Goal: Task Accomplishment & Management: Complete application form

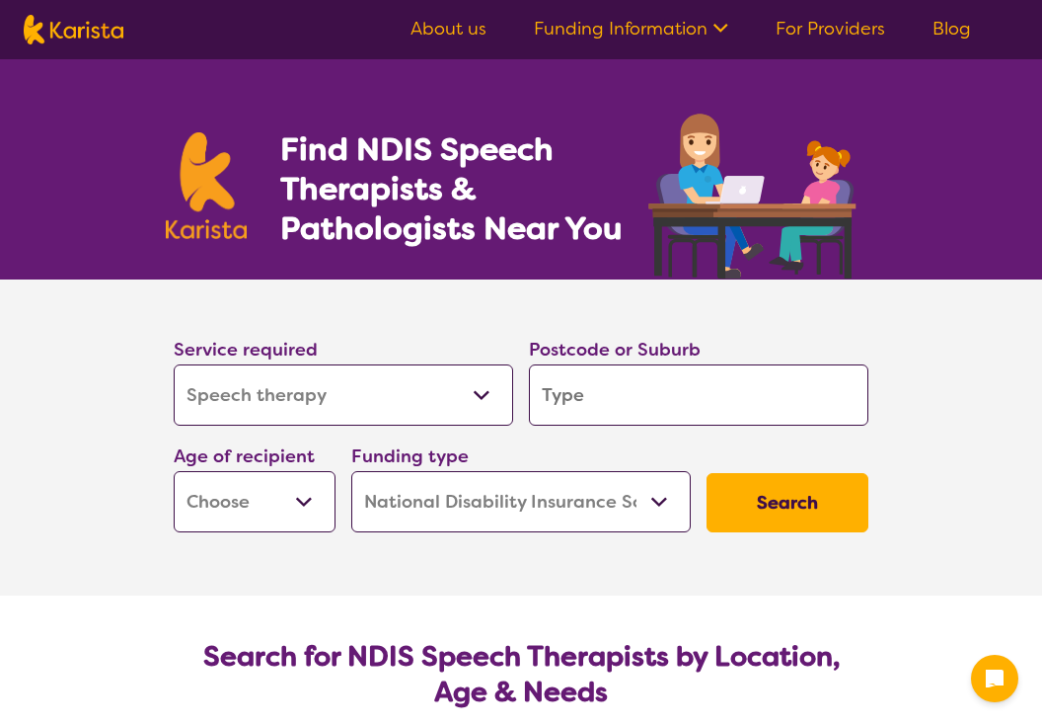
select select "Speech therapy"
select select "NDIS"
select select "Speech therapy"
select select "NDIS"
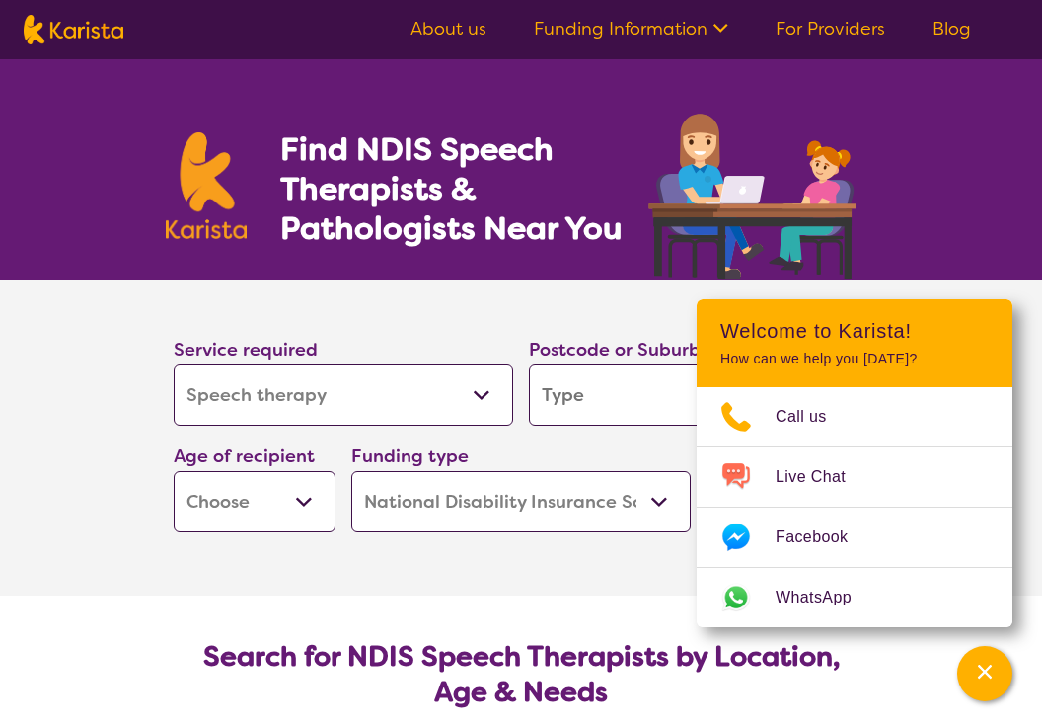
click at [592, 388] on input "search" at bounding box center [699, 394] width 340 height 61
type input "3"
type input "0"
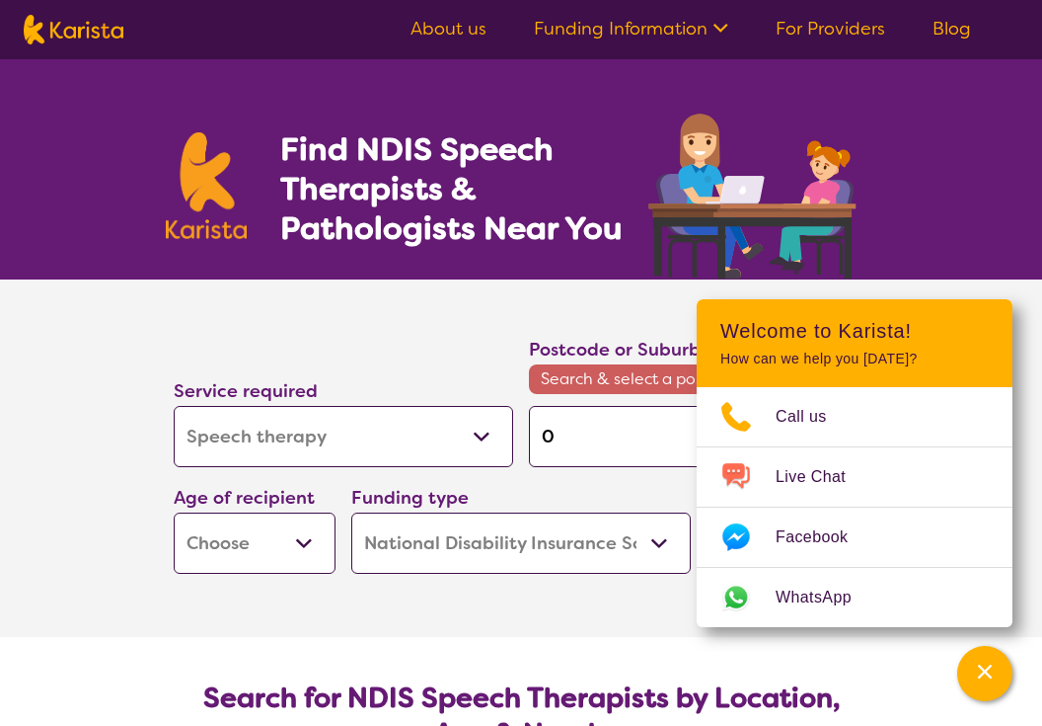
type input "06"
type input "064"
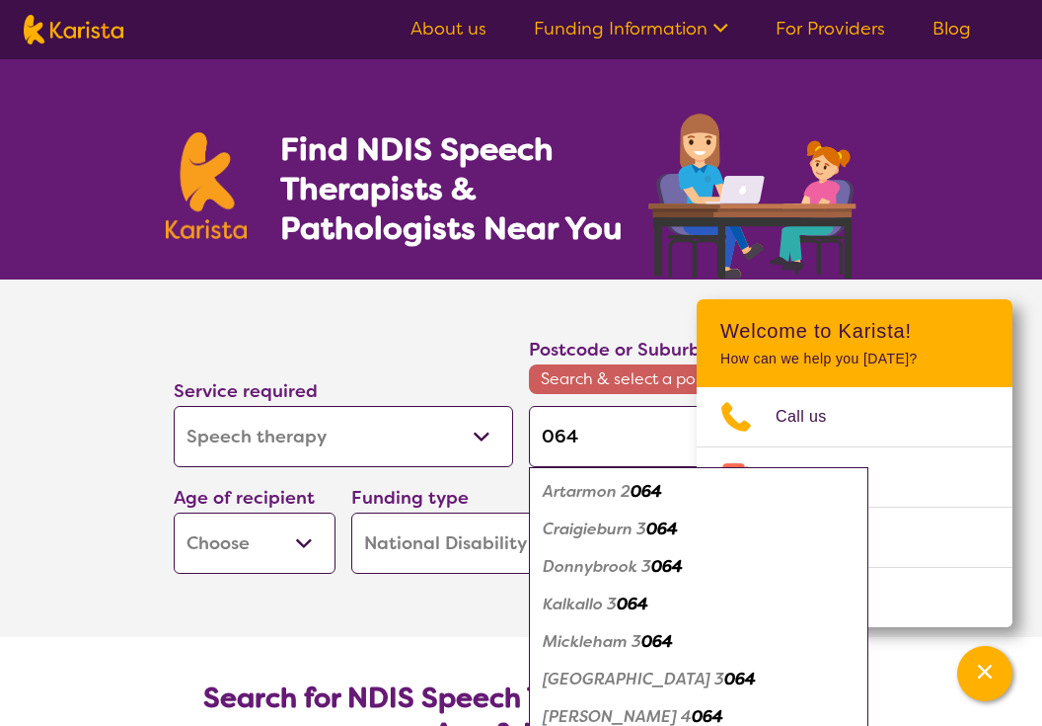
type input "06"
type input "0"
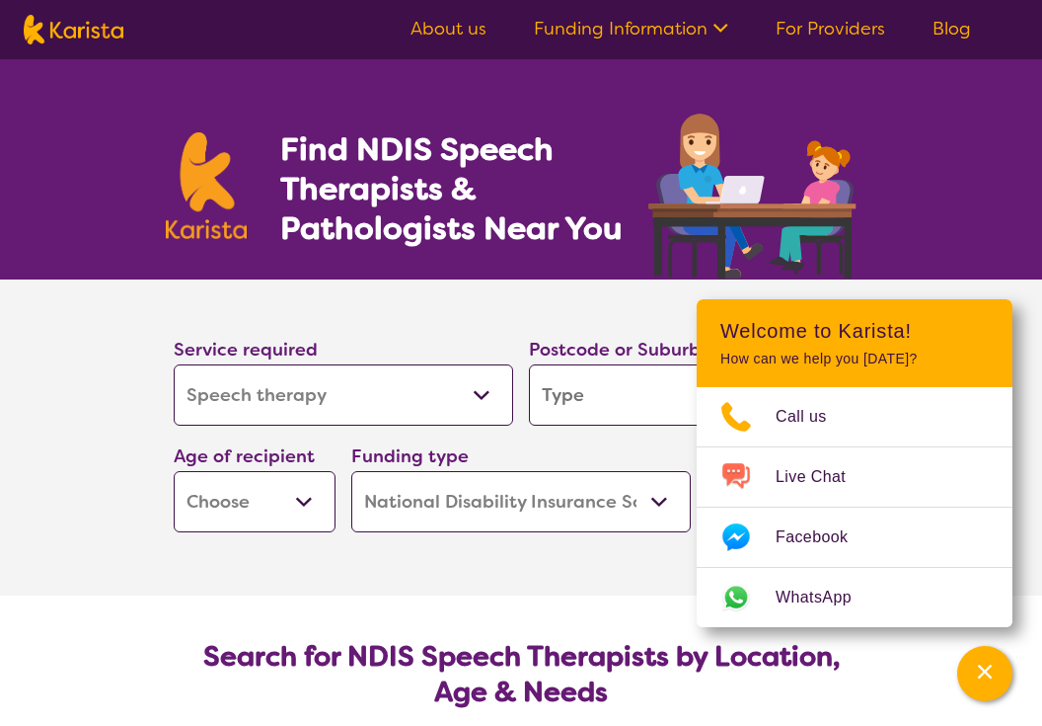
type input "3"
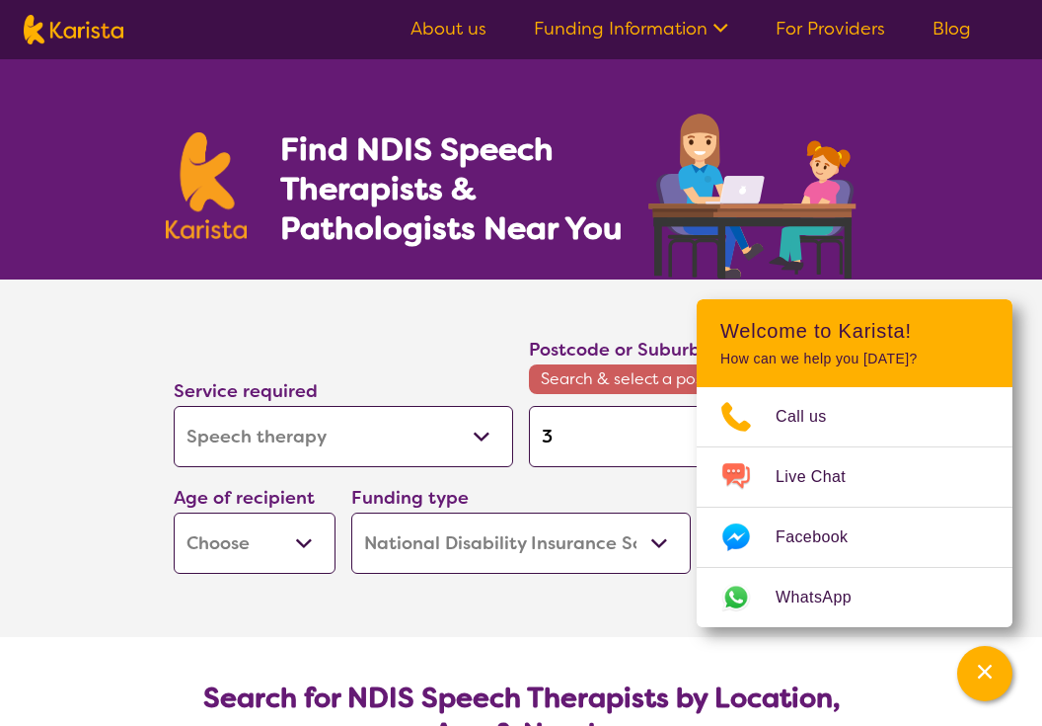
type input "30"
type input "306"
type input "3064"
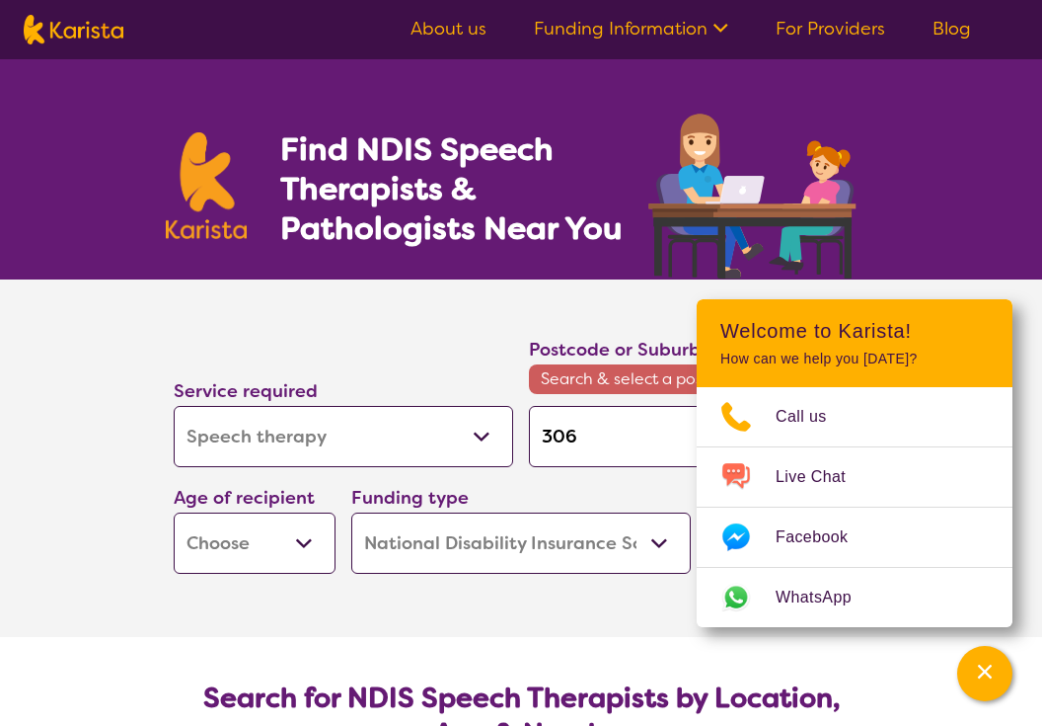
type input "3064"
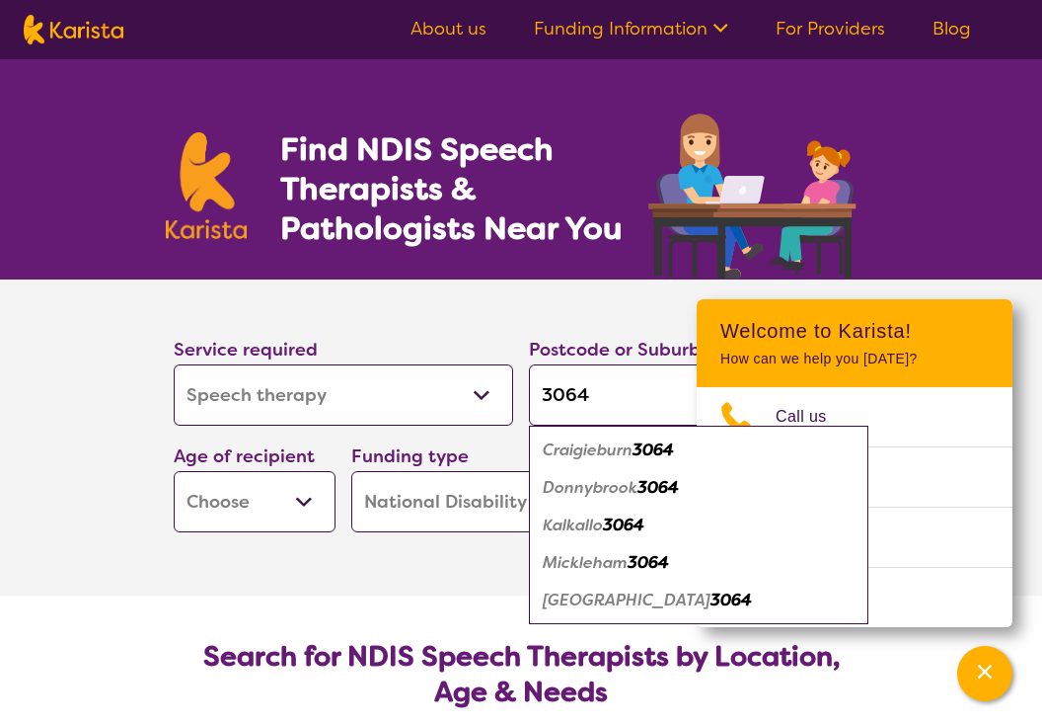
type input "3064"
click at [588, 448] on em "Craigieburn" at bounding box center [588, 449] width 90 height 21
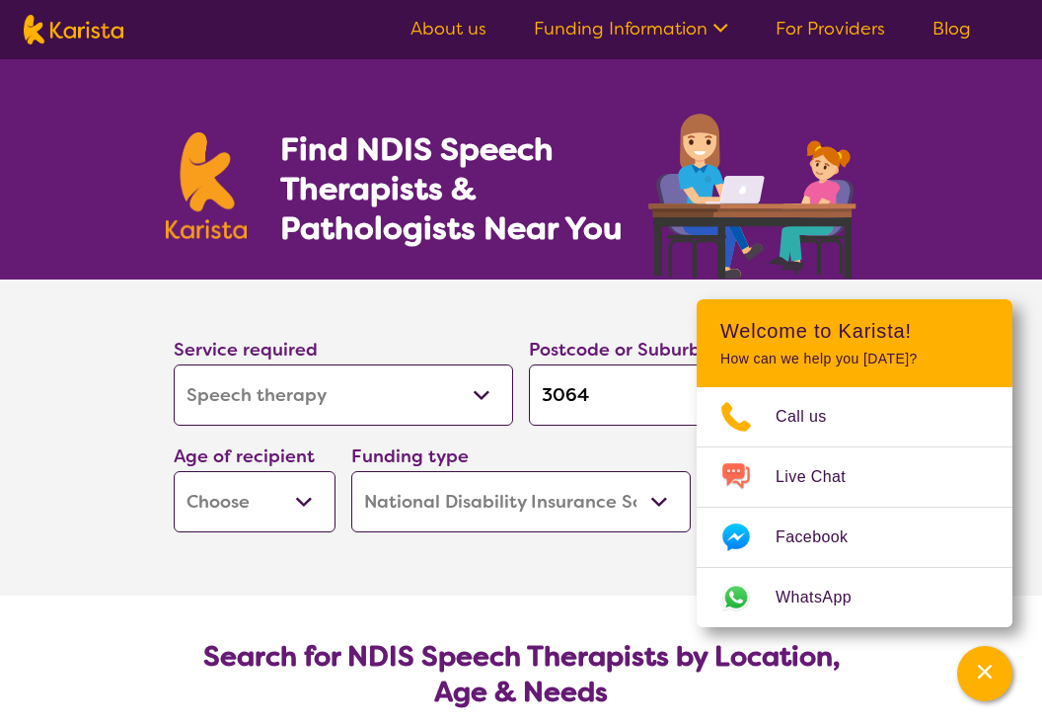
click at [302, 498] on select "Early Childhood - 0 to 9 Child - 10 to 11 Adolescent - 12 to 17 Adult - 18 to 6…" at bounding box center [255, 501] width 162 height 61
select select "AD"
click at [495, 491] on select "Home Care Package (HCP) National Disability Insurance Scheme (NDIS) I don't know" at bounding box center [521, 501] width 340 height 61
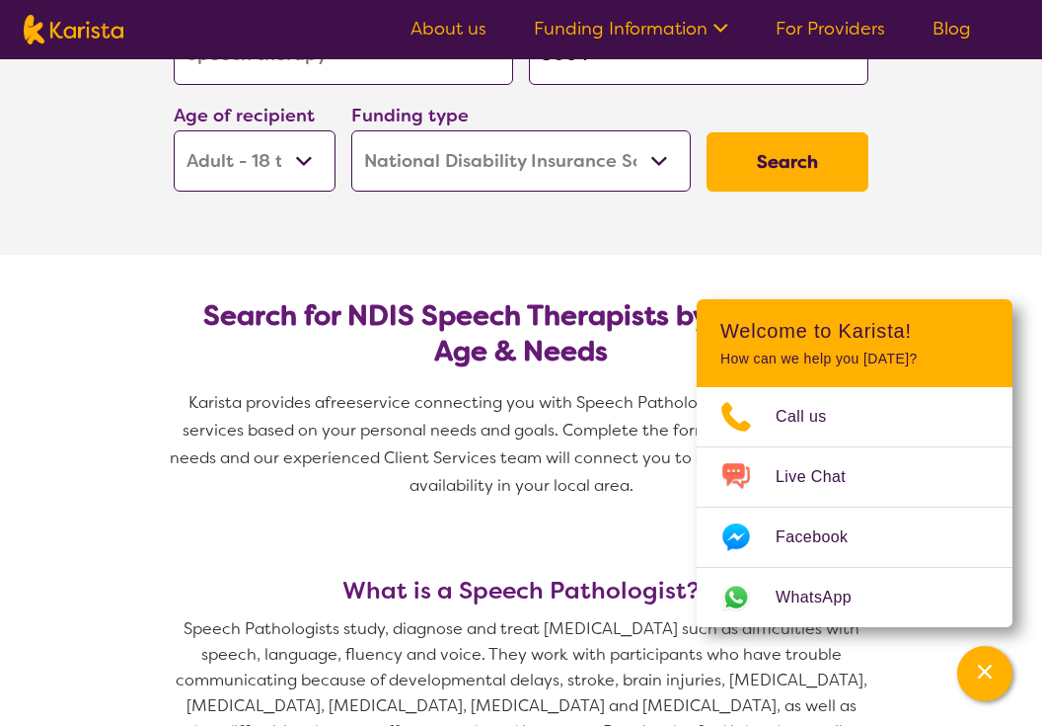
scroll to position [310, 0]
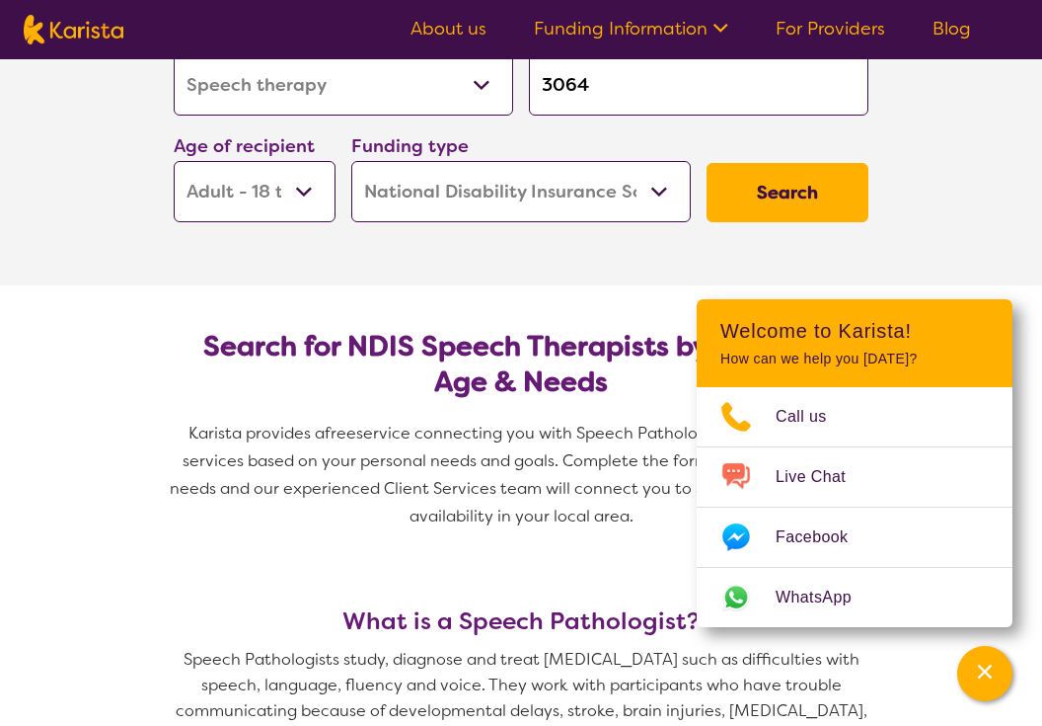
click at [756, 177] on button "Search" at bounding box center [788, 192] width 162 height 59
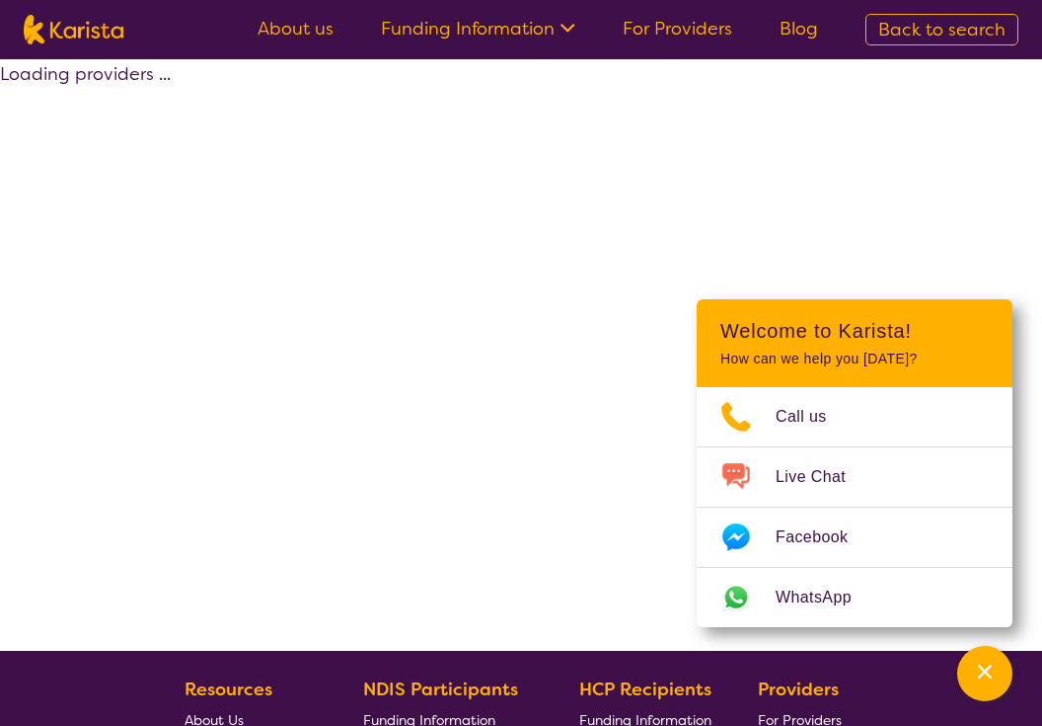
select select "by_score"
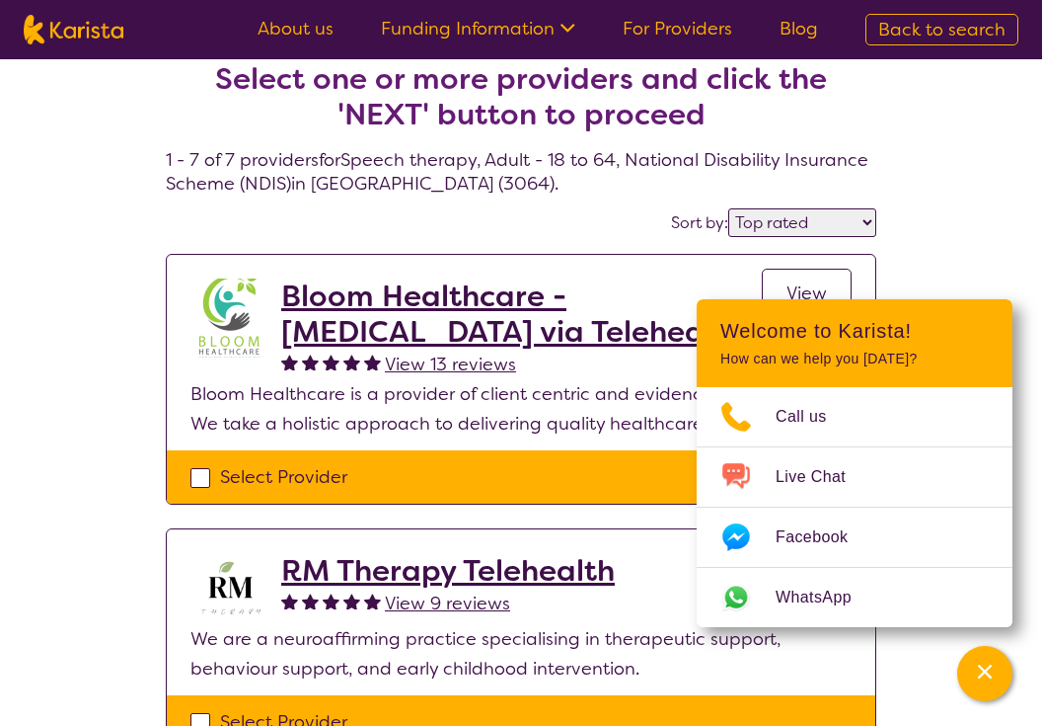
scroll to position [23, 0]
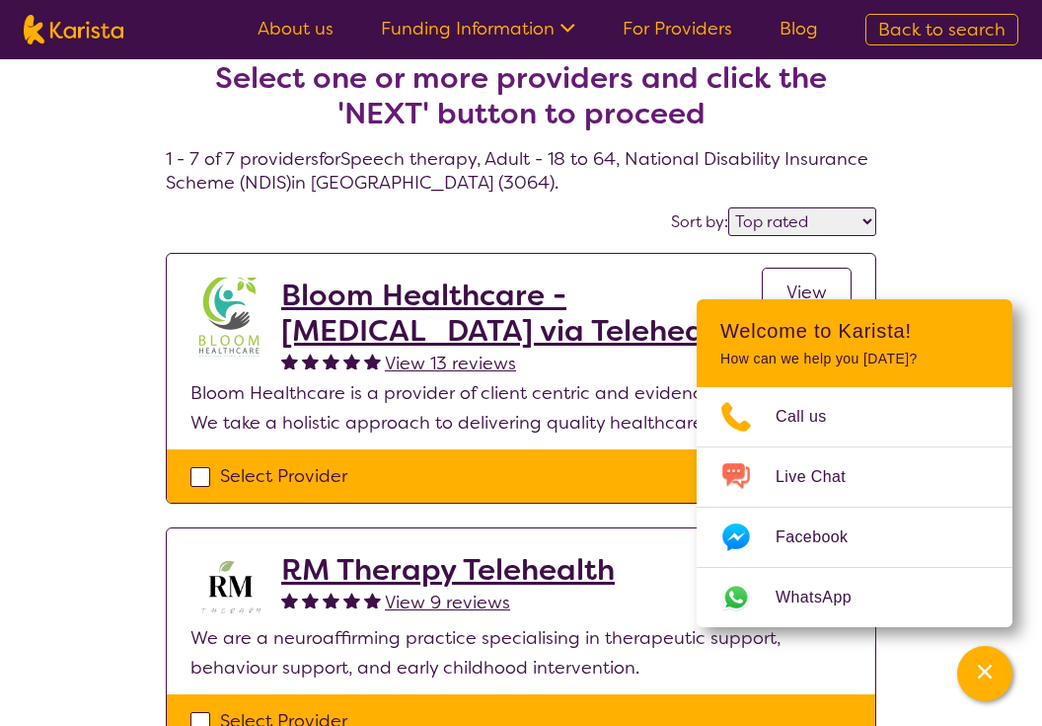
click at [445, 304] on h2 "Bloom Healthcare - [MEDICAL_DATA] via Telehealth" at bounding box center [521, 312] width 481 height 71
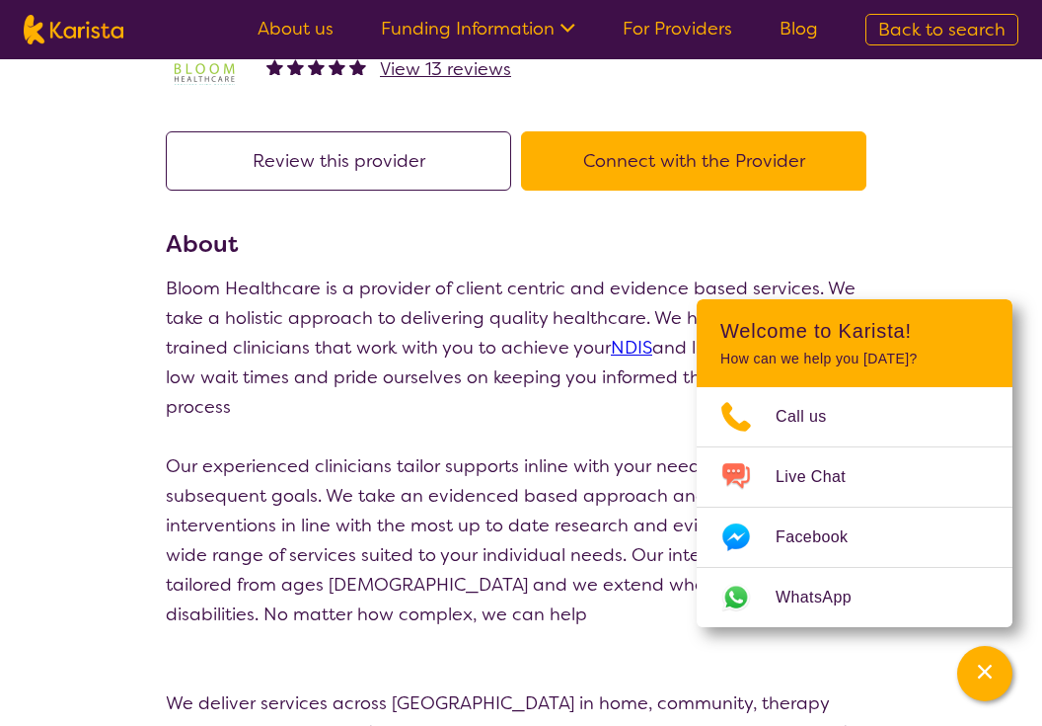
scroll to position [141, 0]
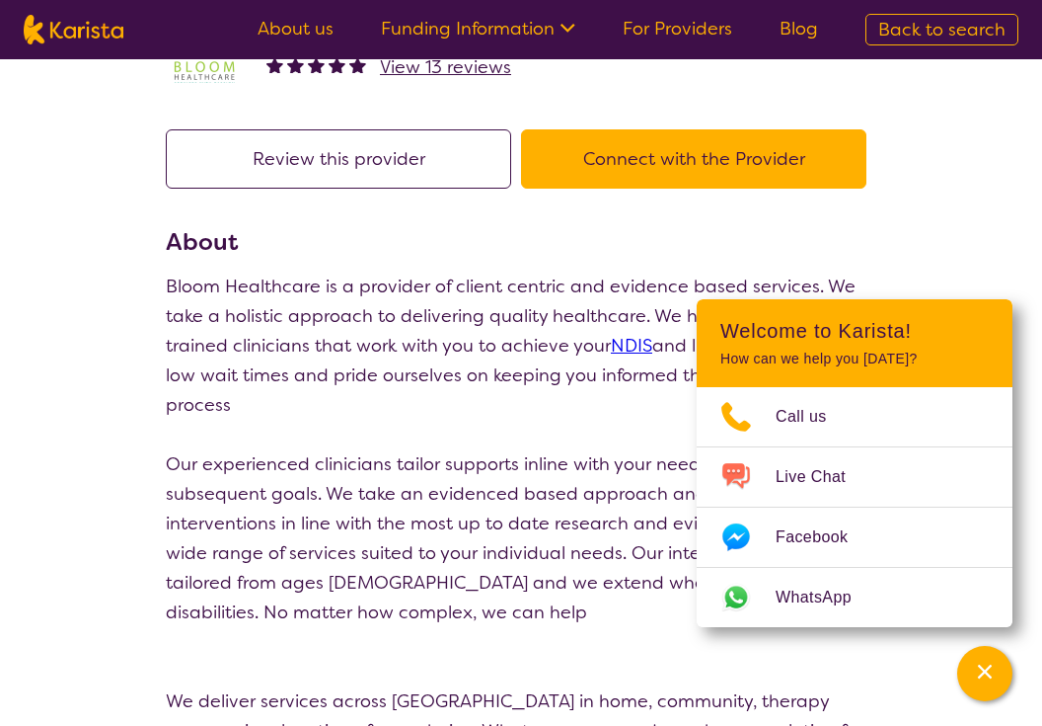
click at [641, 152] on button "Connect with the Provider" at bounding box center [694, 158] width 346 height 59
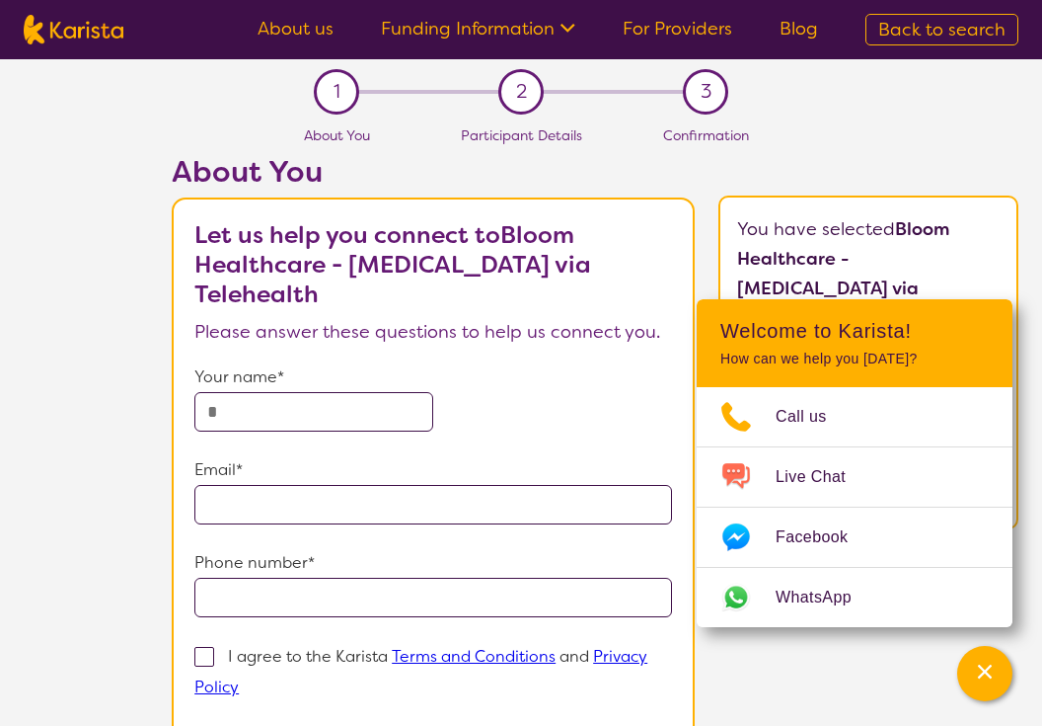
click at [316, 406] on input "text" at bounding box center [313, 411] width 239 height 39
type input "**********"
click at [286, 516] on input "email" at bounding box center [433, 504] width 478 height 39
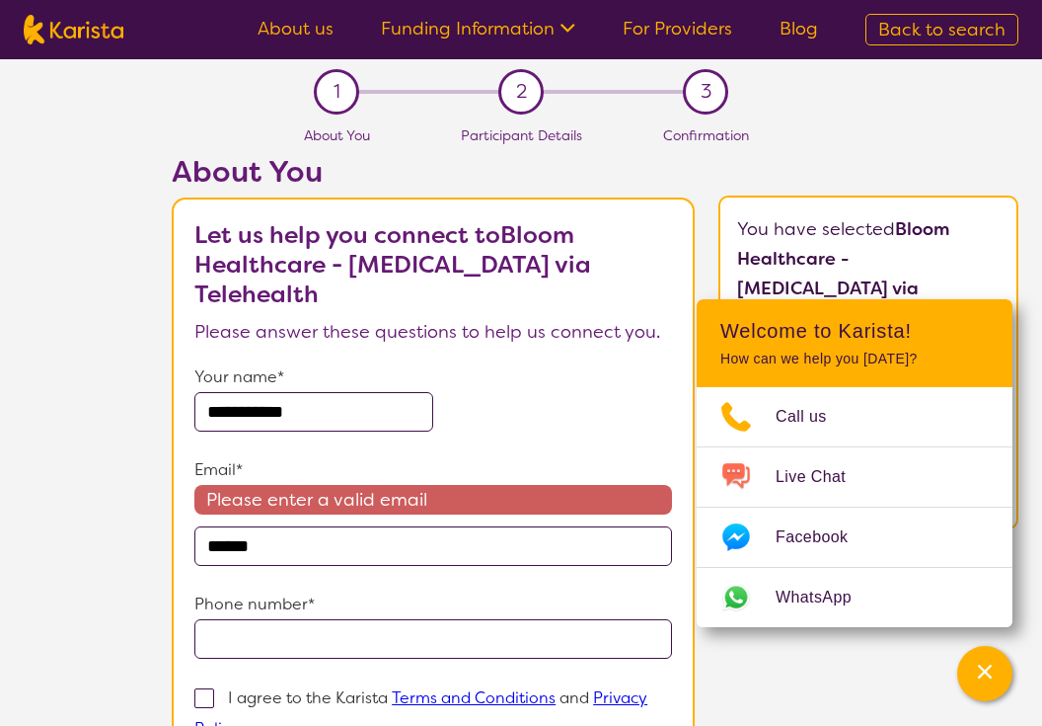
type input "**********"
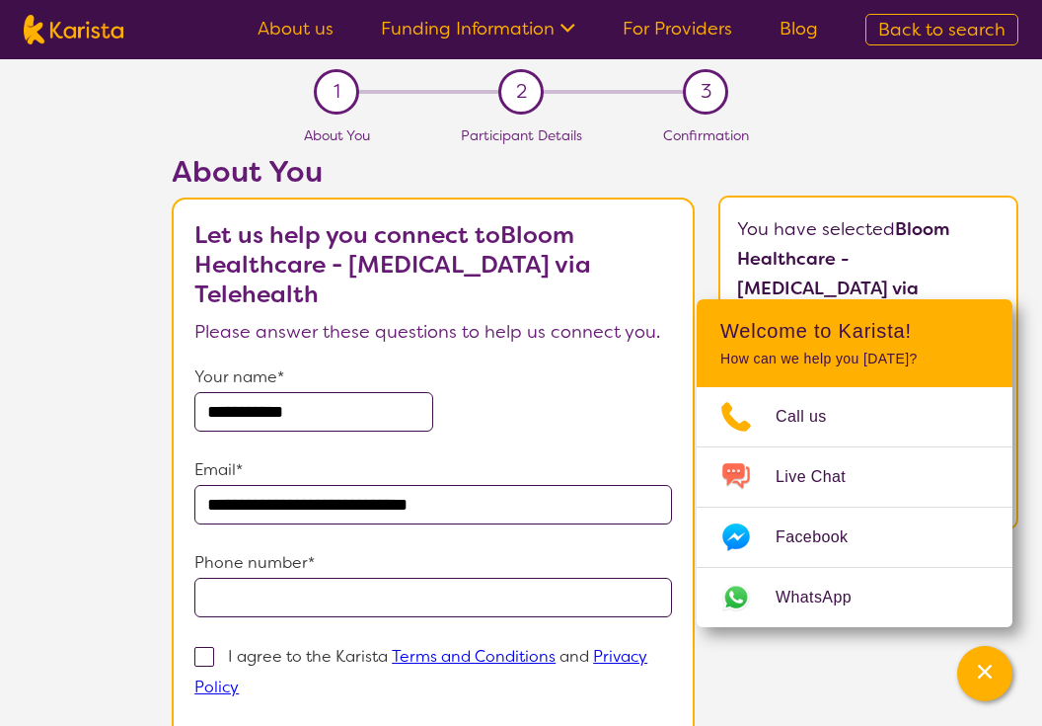
click at [292, 596] on input "tel" at bounding box center [433, 596] width 478 height 39
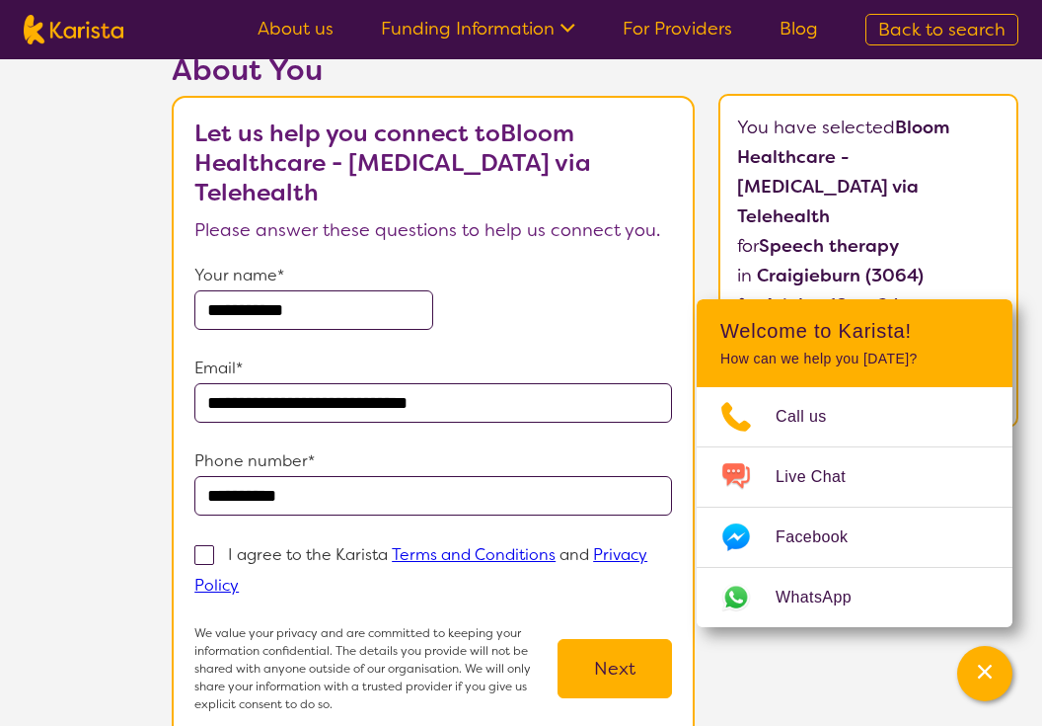
scroll to position [104, 0]
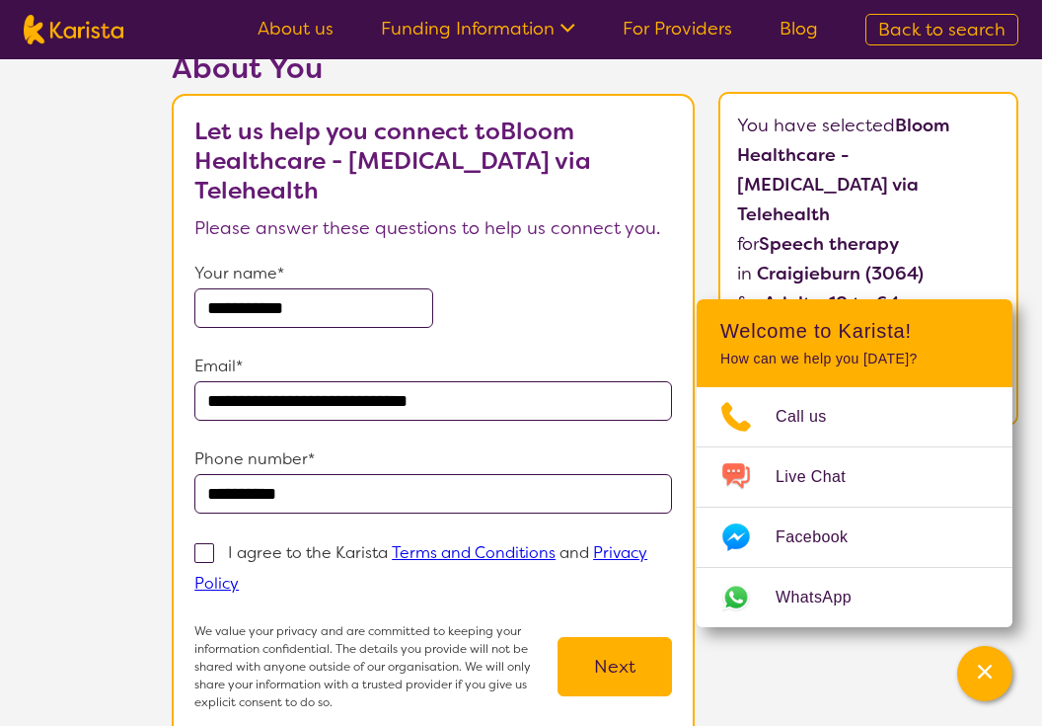
type input "**********"
click at [215, 554] on label "I agree to the Karista Terms and Conditions and Privacy Policy" at bounding box center [420, 567] width 453 height 54
click at [239, 576] on input "I agree to the Karista Terms and Conditions and Privacy Policy" at bounding box center [245, 582] width 13 height 13
checkbox input "true"
click at [605, 656] on button "Next" at bounding box center [615, 666] width 115 height 59
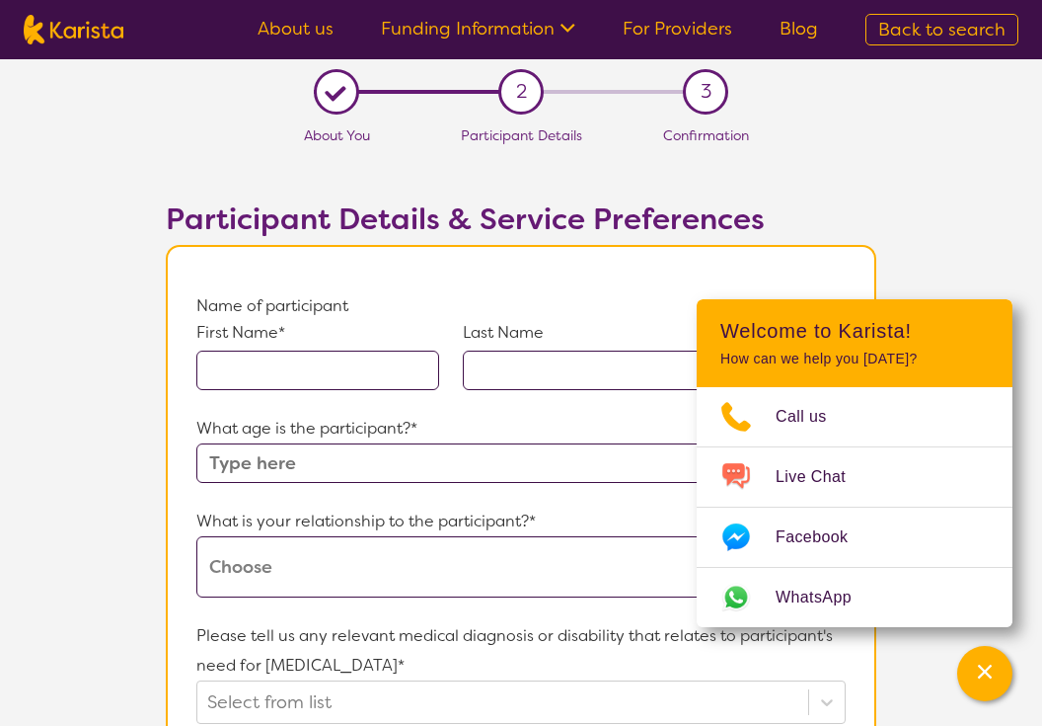
click at [372, 360] on input "text" at bounding box center [317, 369] width 243 height 39
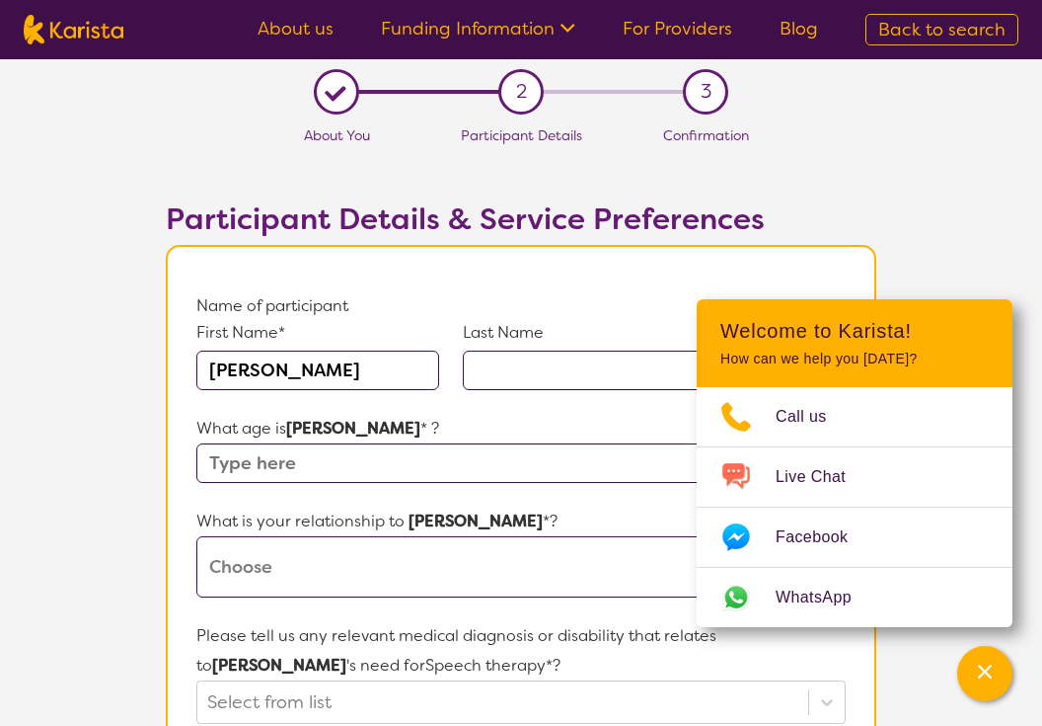
type input "[PERSON_NAME]"
click at [533, 359] on input "text" at bounding box center [584, 369] width 243 height 39
type input "Heard"
click at [363, 459] on input "text" at bounding box center [521, 462] width 650 height 39
type input "24"
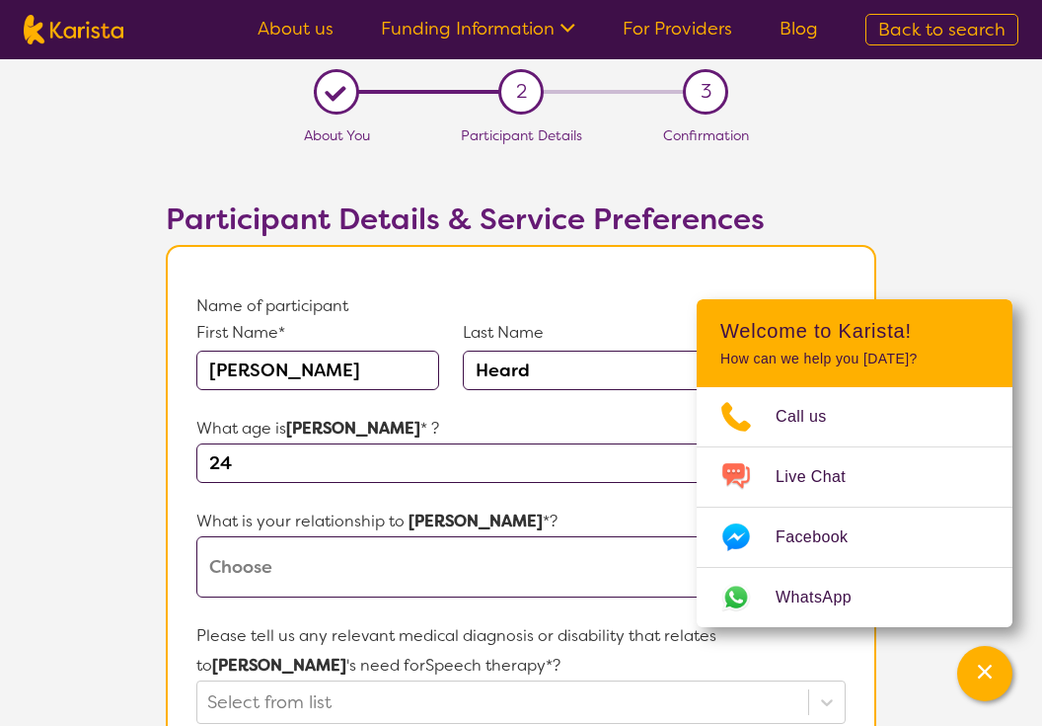
click at [337, 559] on select "This request is for myself I am their parent I am their child I am their spouse…" at bounding box center [521, 566] width 650 height 61
select select "Other"
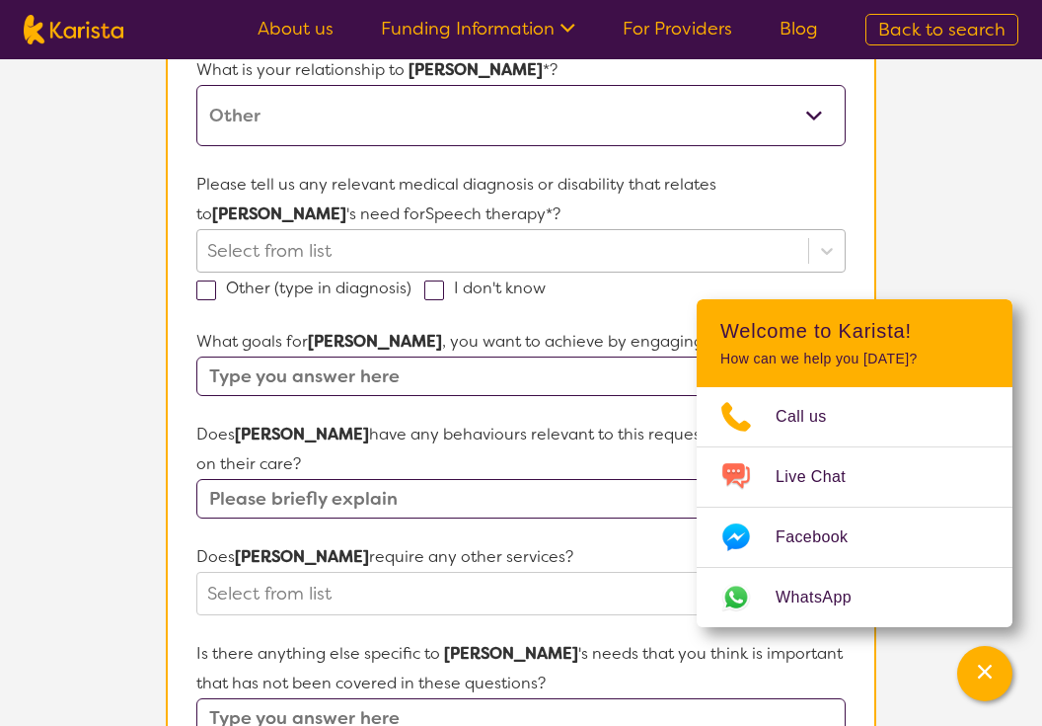
scroll to position [461, 0]
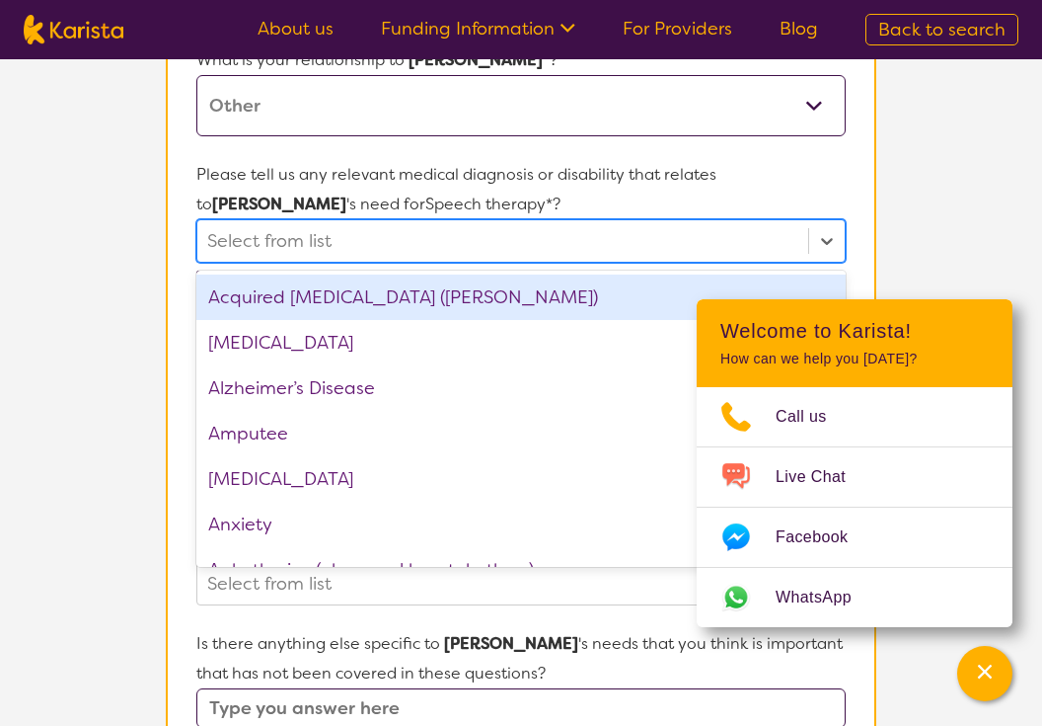
click at [389, 240] on div at bounding box center [502, 241] width 591 height 34
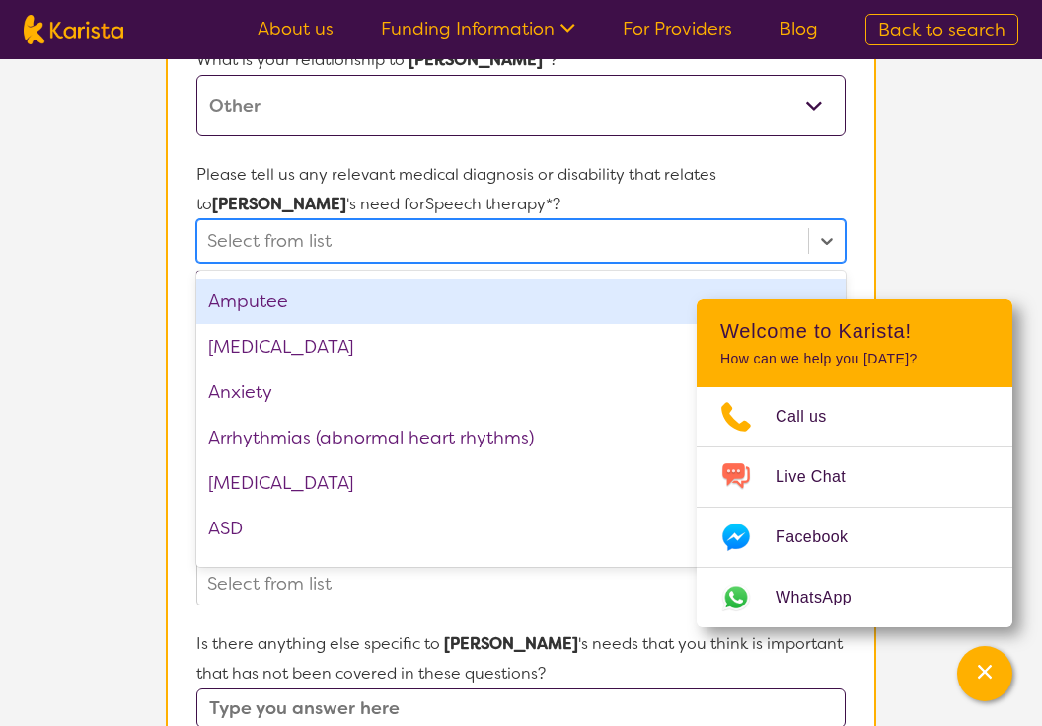
scroll to position [160, 0]
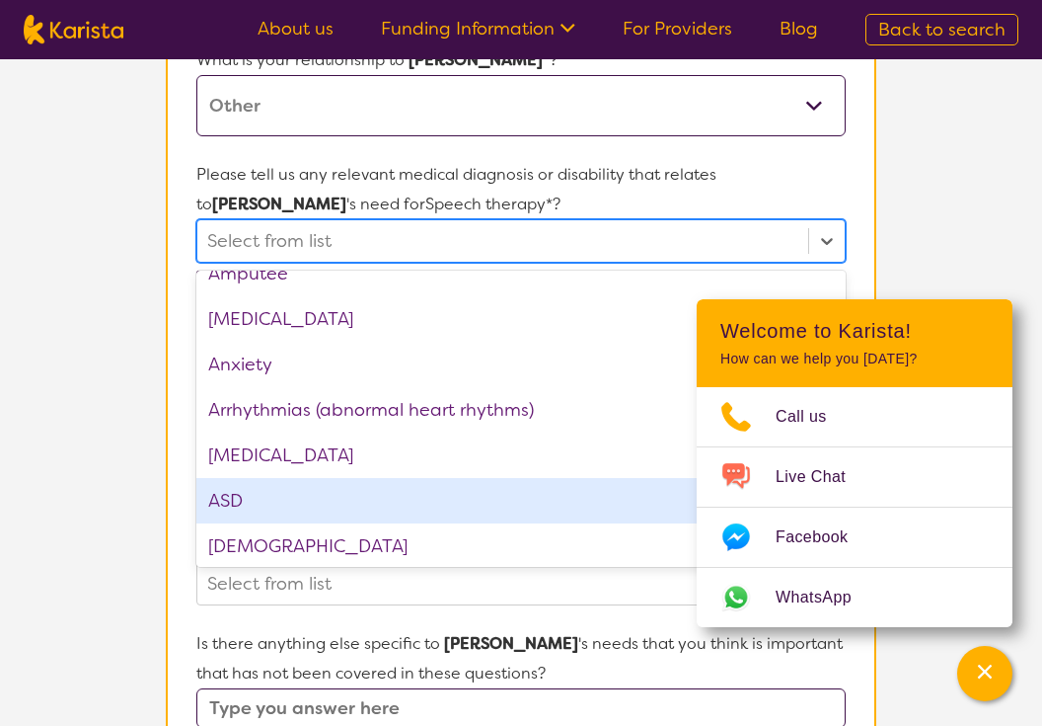
click at [352, 483] on div "ASD" at bounding box center [521, 500] width 650 height 45
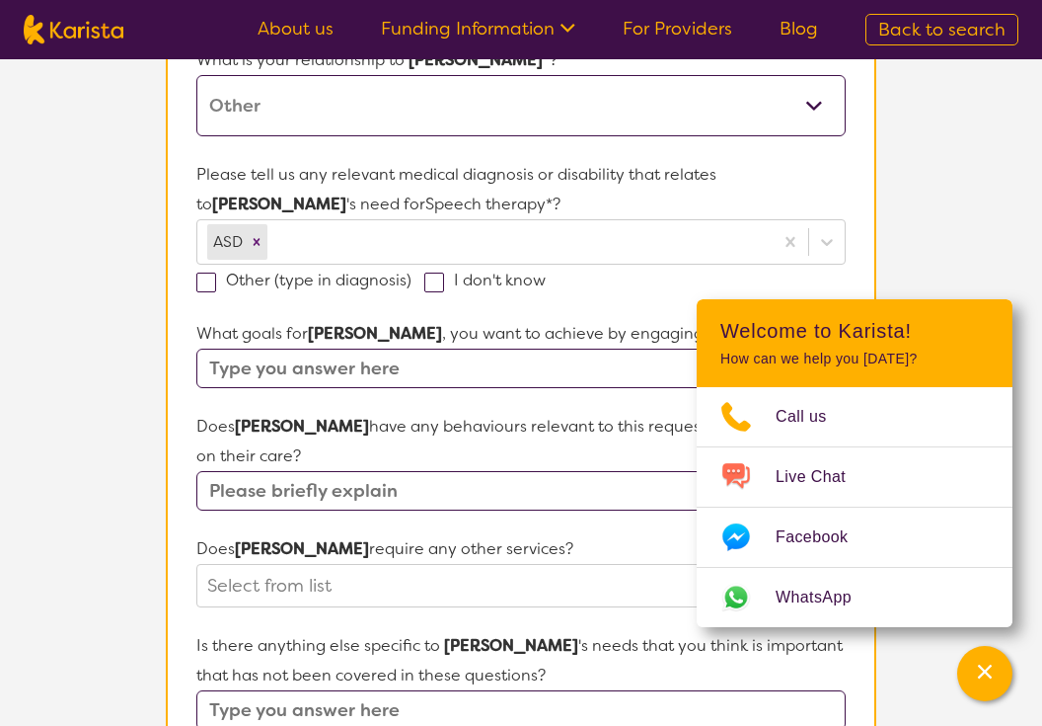
click at [182, 341] on section "Name of participant First Name* [PERSON_NAME] Last Name Heard What age is [PERS…" at bounding box center [521, 527] width 711 height 1486
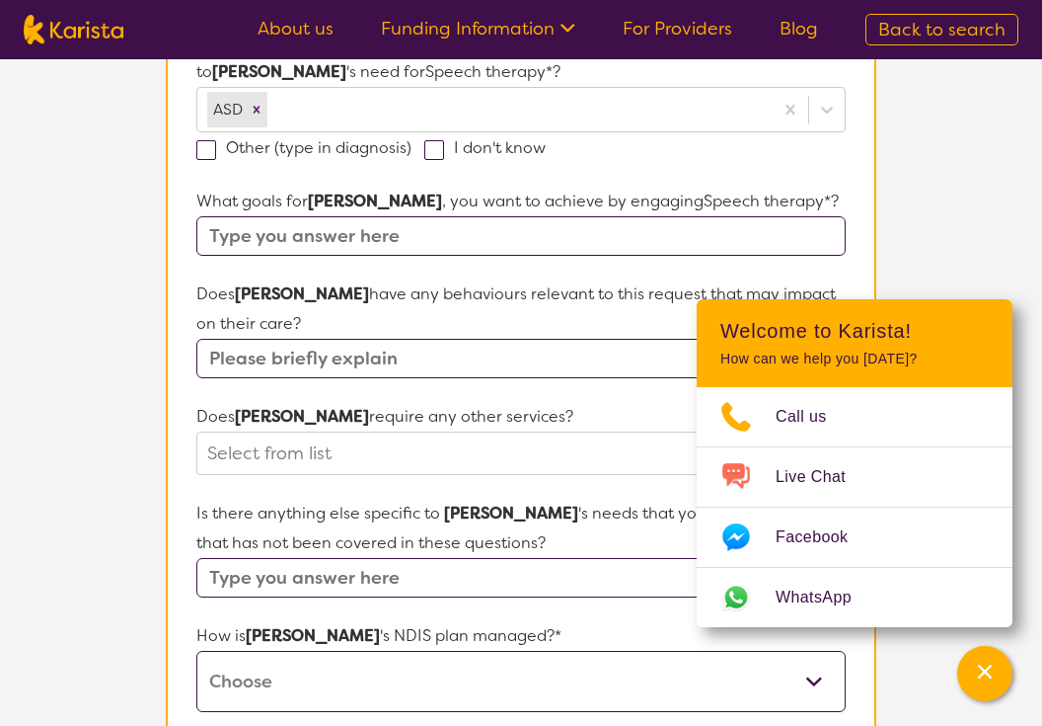
scroll to position [625, 0]
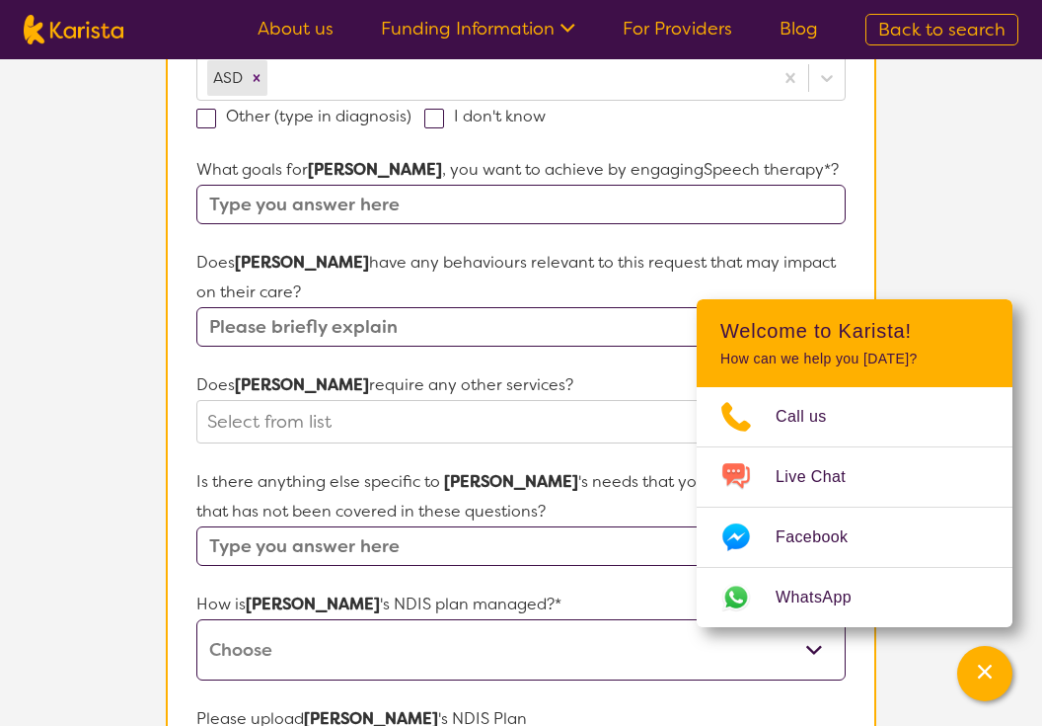
click at [438, 209] on input "text" at bounding box center [521, 204] width 650 height 39
type input "I"
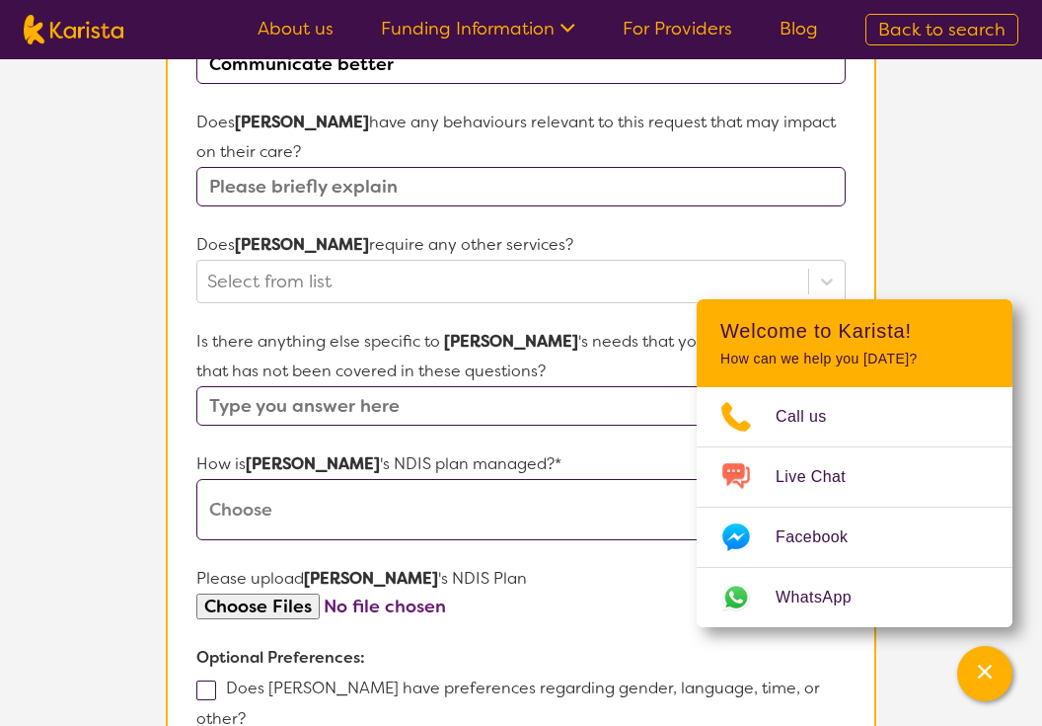
scroll to position [764, 0]
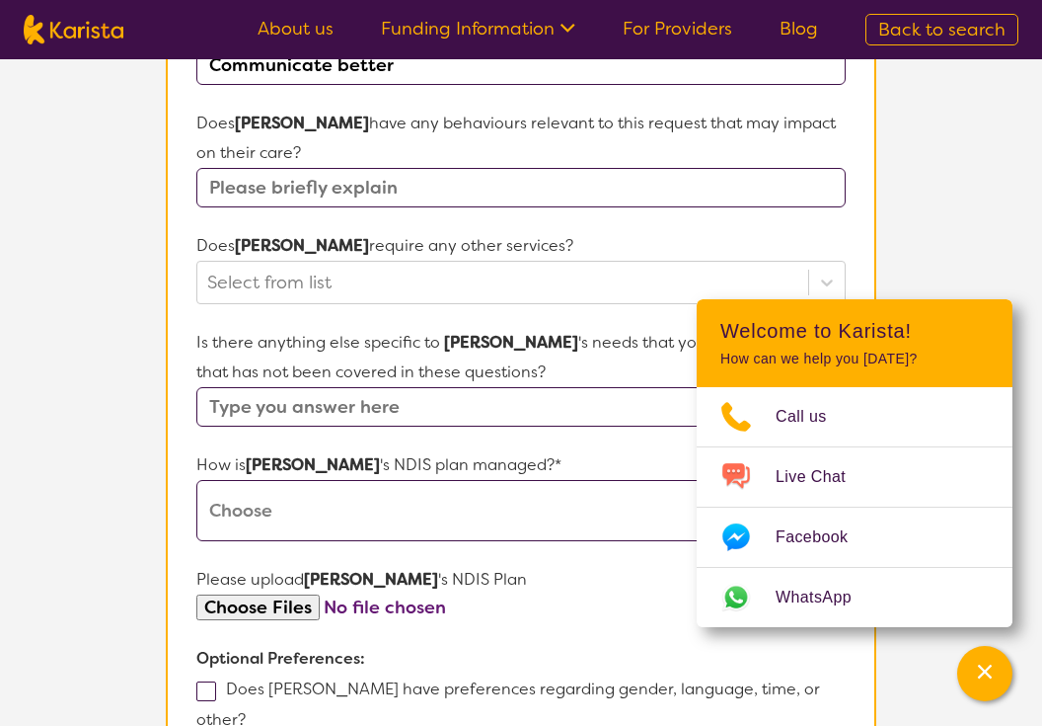
type input "Communicate better"
click at [421, 190] on input "text" at bounding box center [521, 187] width 650 height 39
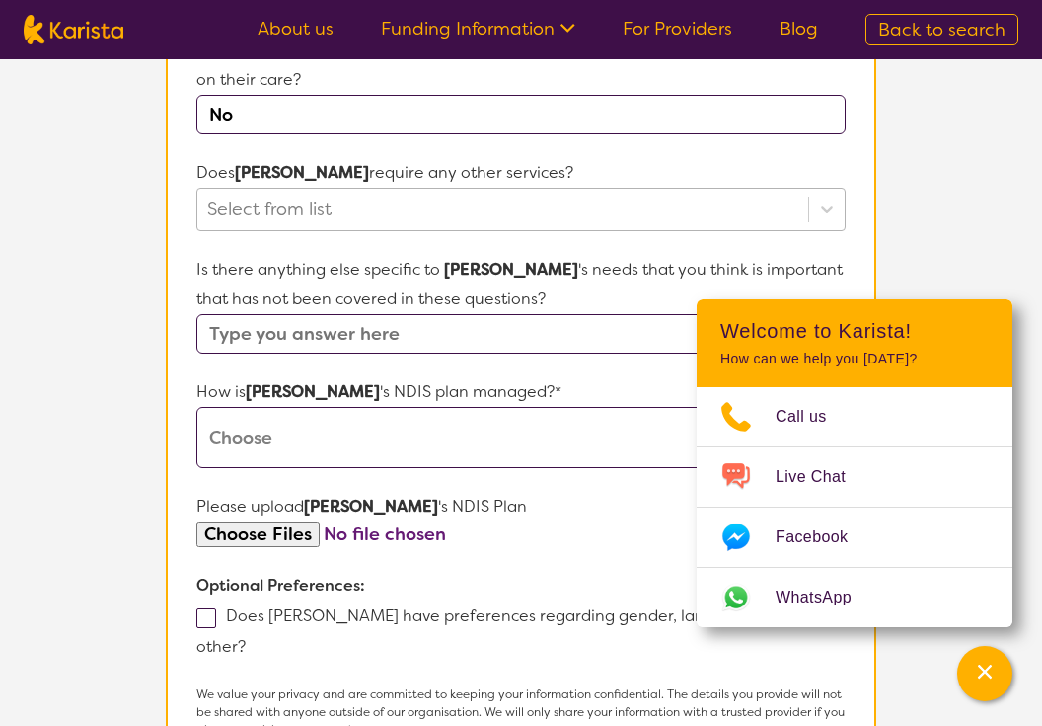
scroll to position [838, 0]
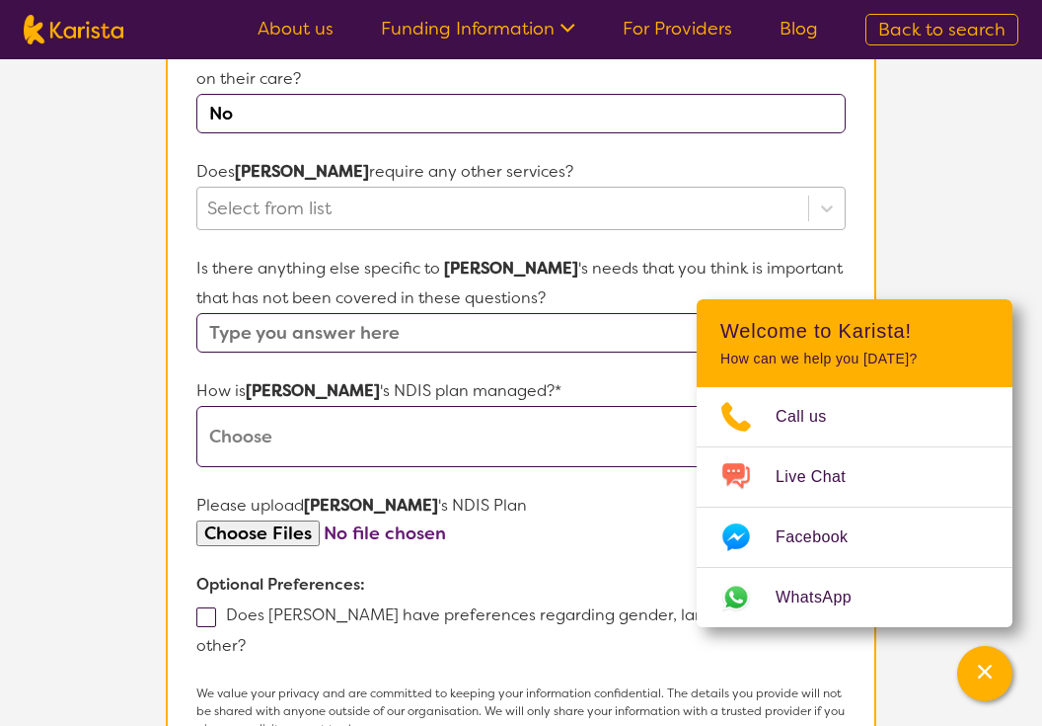
type input "No"
click at [393, 202] on div at bounding box center [502, 209] width 591 height 34
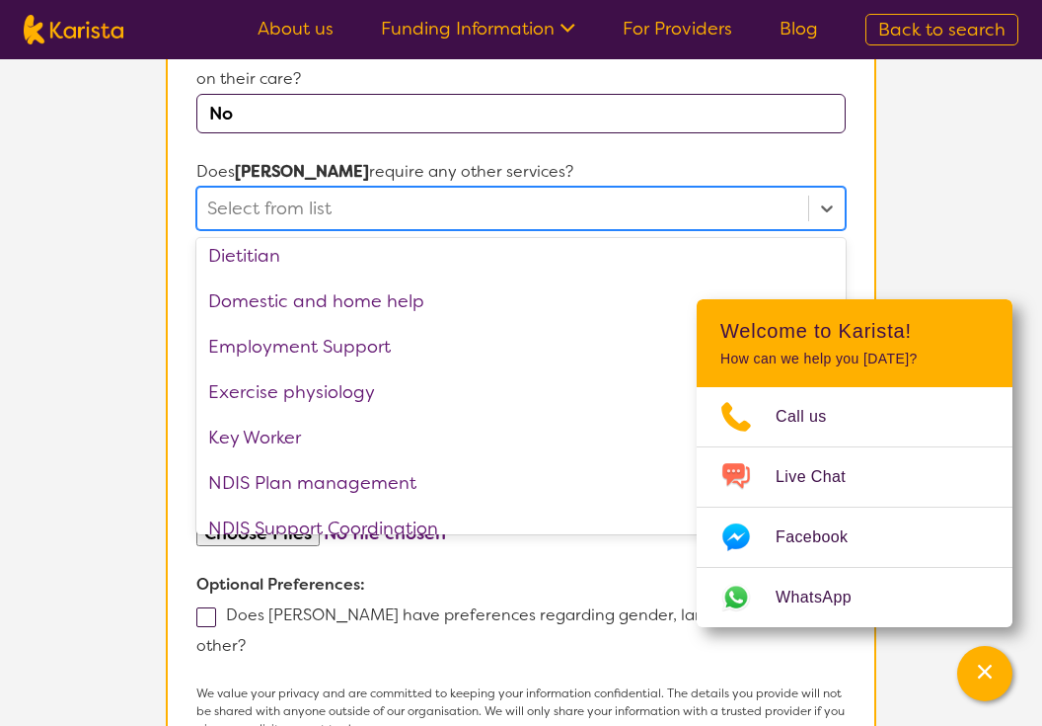
scroll to position [193, 0]
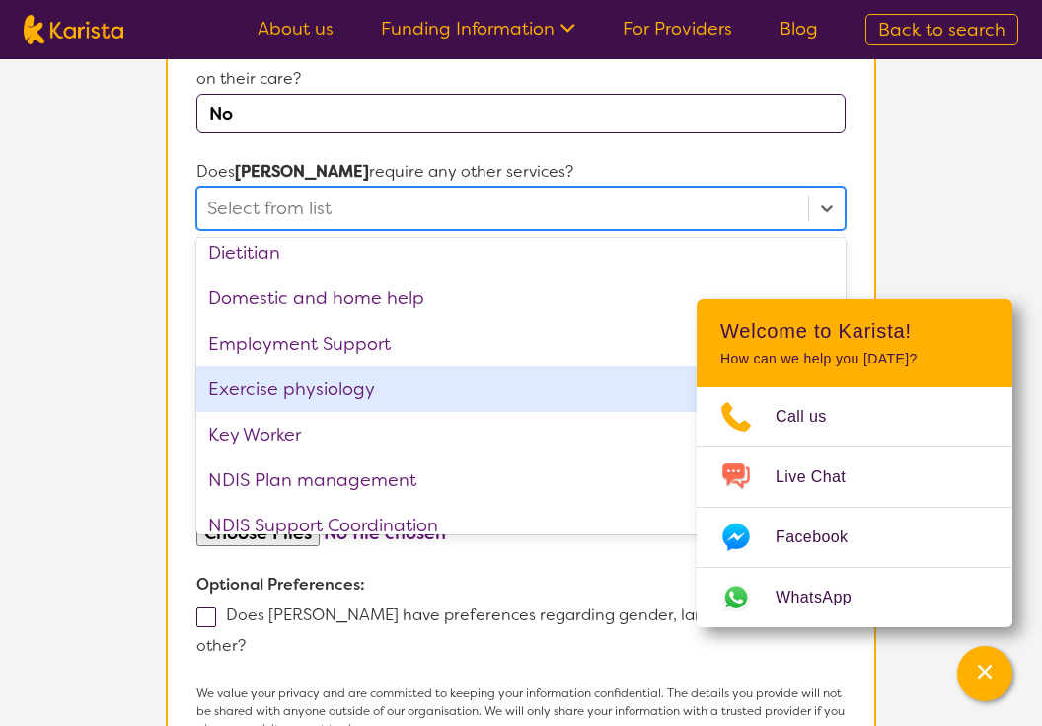
click at [175, 369] on section "Name of participant First Name* [PERSON_NAME] Last Name Heard What age is [PERS…" at bounding box center [521, 150] width 711 height 1486
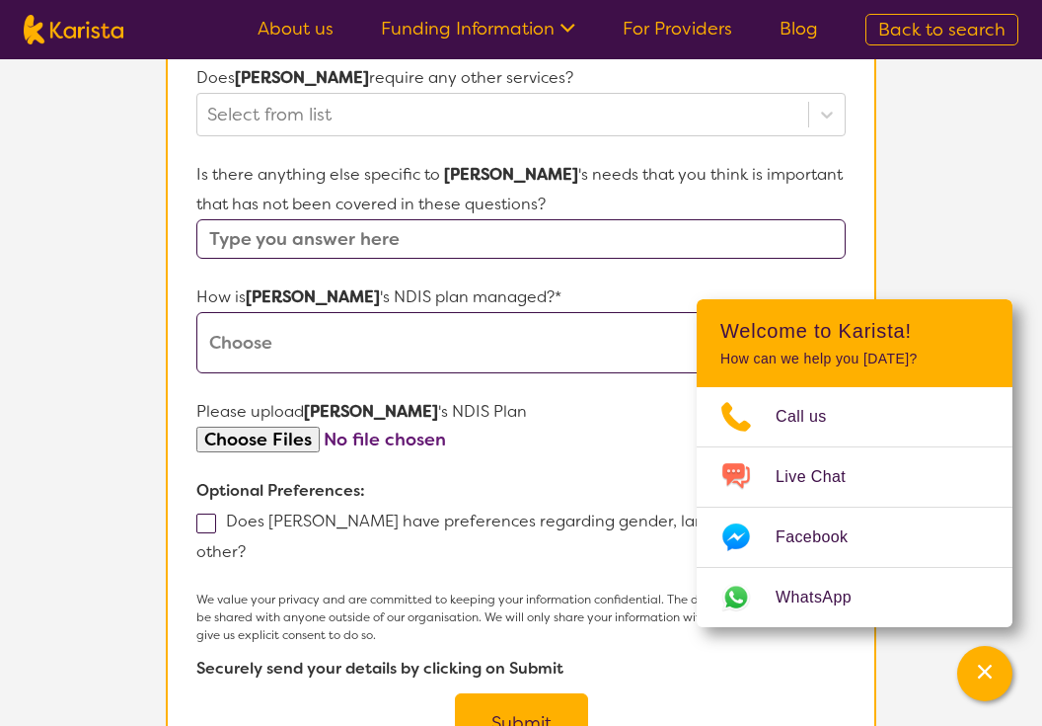
scroll to position [891, 0]
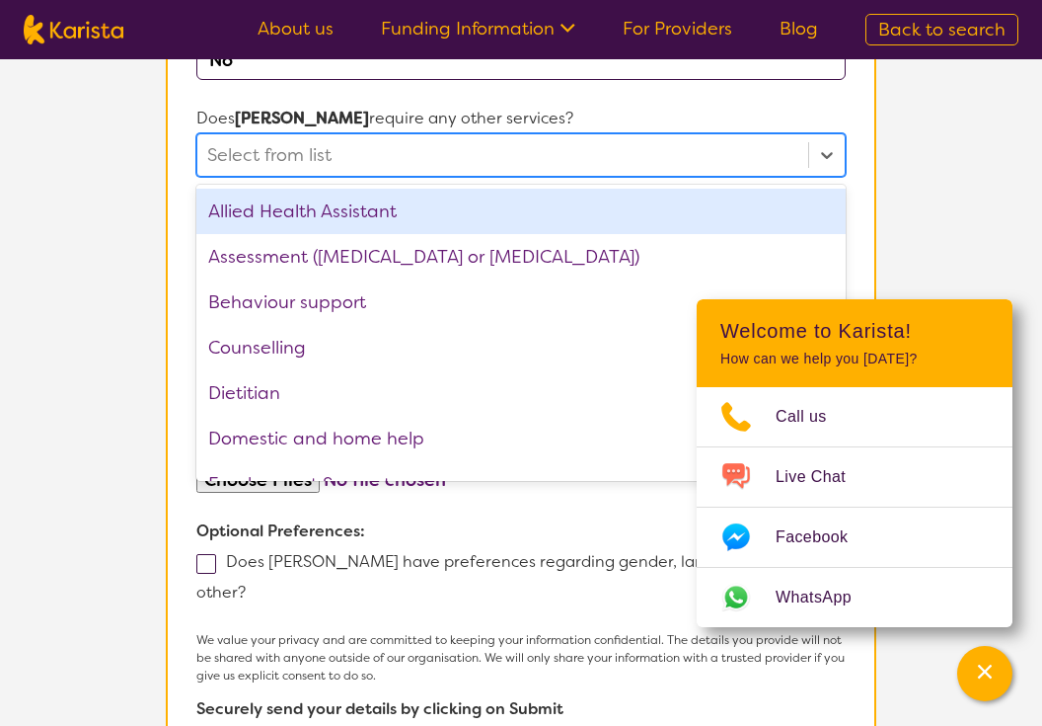
click at [343, 155] on div at bounding box center [502, 155] width 591 height 34
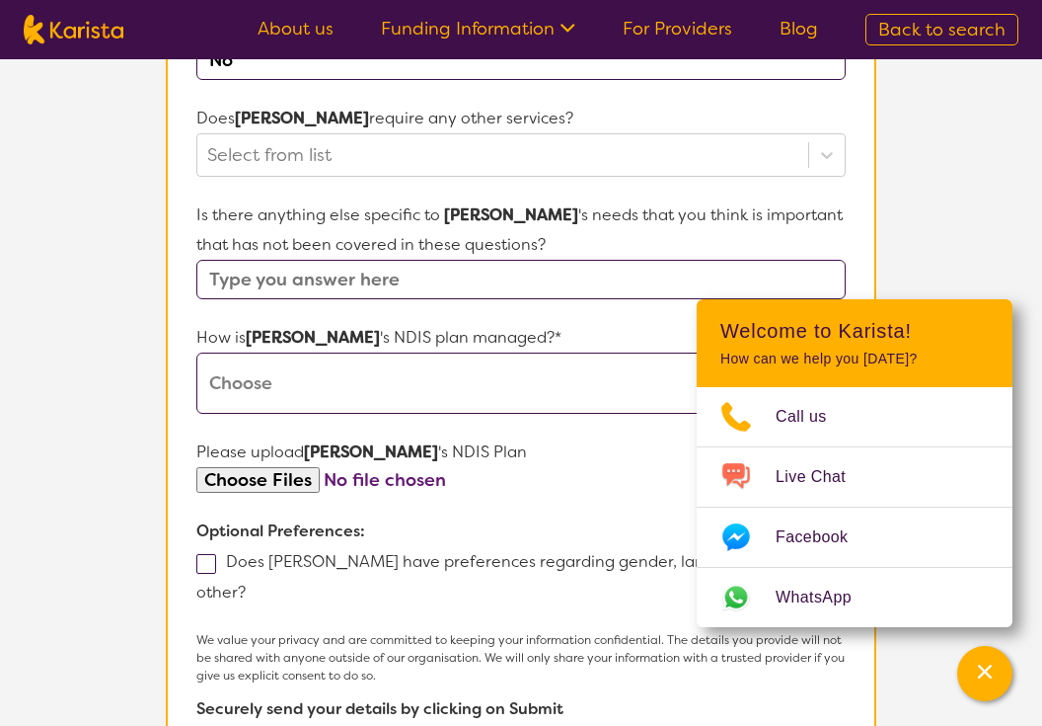
click at [177, 268] on section "Name of participant First Name* [PERSON_NAME] Last Name Heard What age is [PERS…" at bounding box center [521, 96] width 711 height 1486
click at [313, 284] on input "text" at bounding box center [521, 279] width 650 height 39
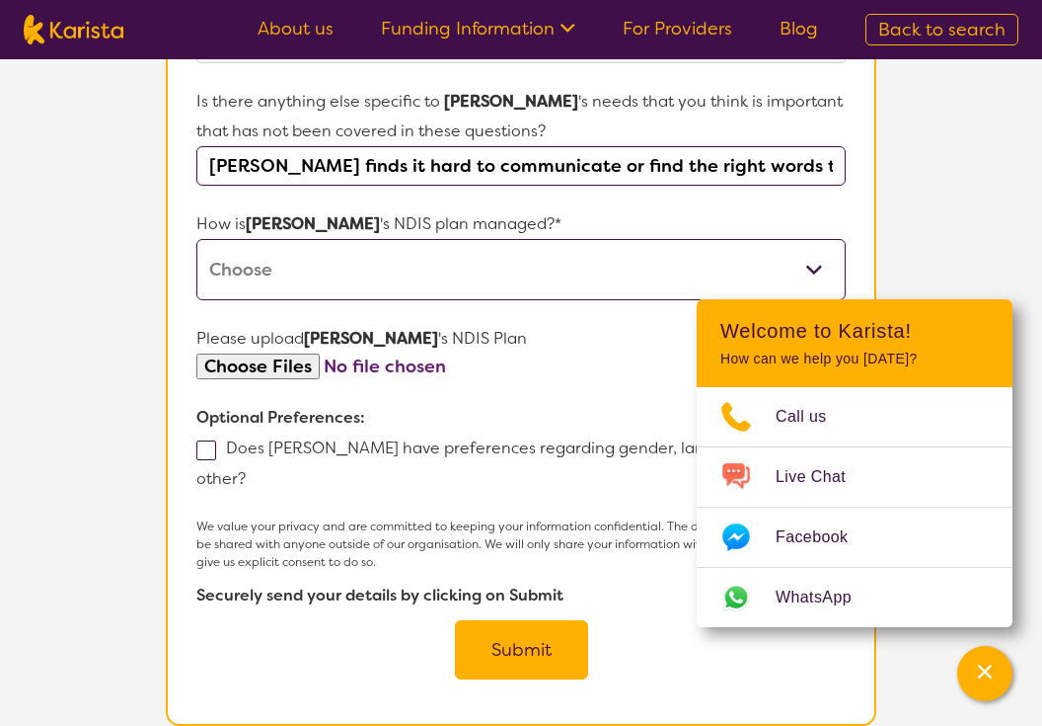
scroll to position [1060, 0]
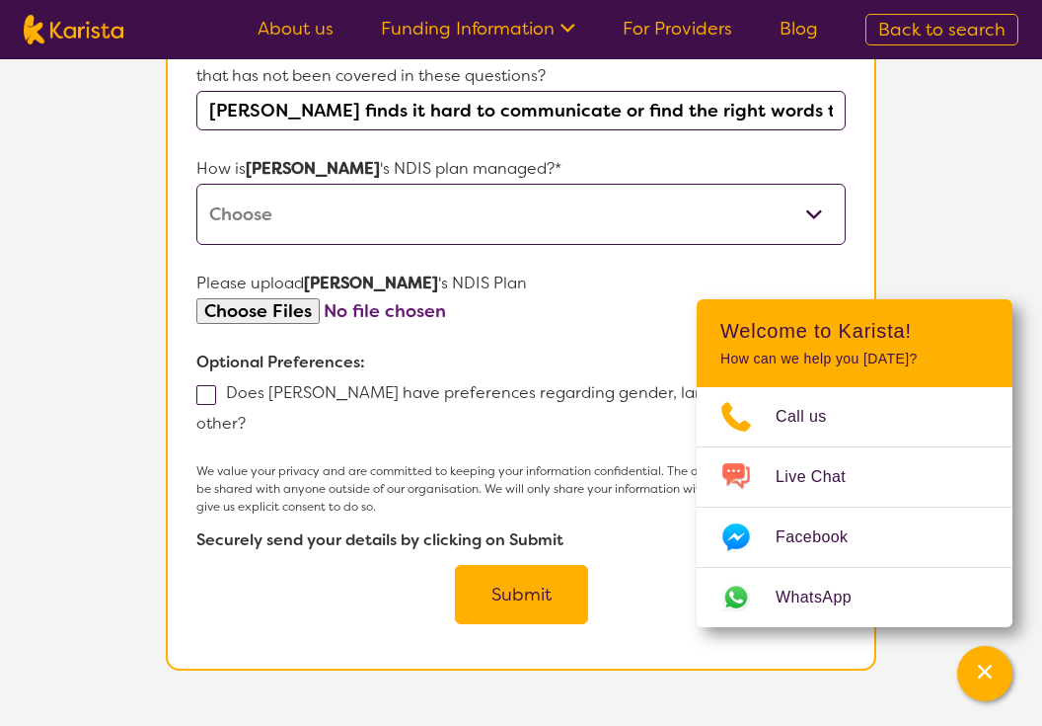
type input "[PERSON_NAME] finds it hard to communicate or find the right words to say"
click at [325, 216] on select "Self-managed NDIS plan Managed by a registered plan management provider (not th…" at bounding box center [521, 214] width 650 height 61
select select "Plan Managed"
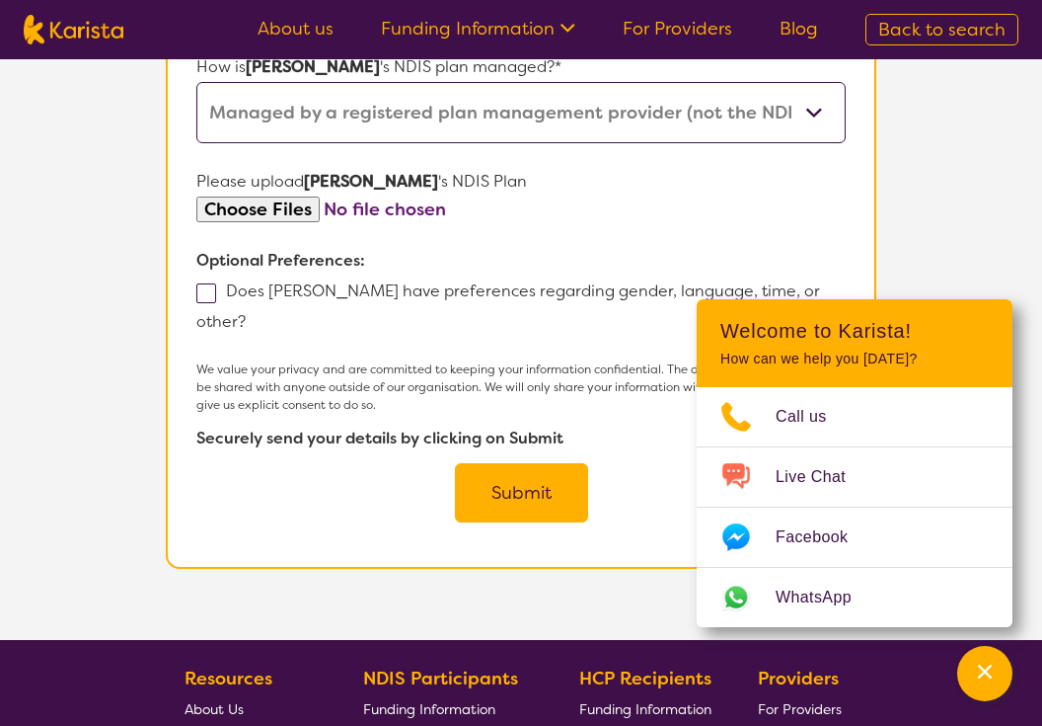
scroll to position [1225, 0]
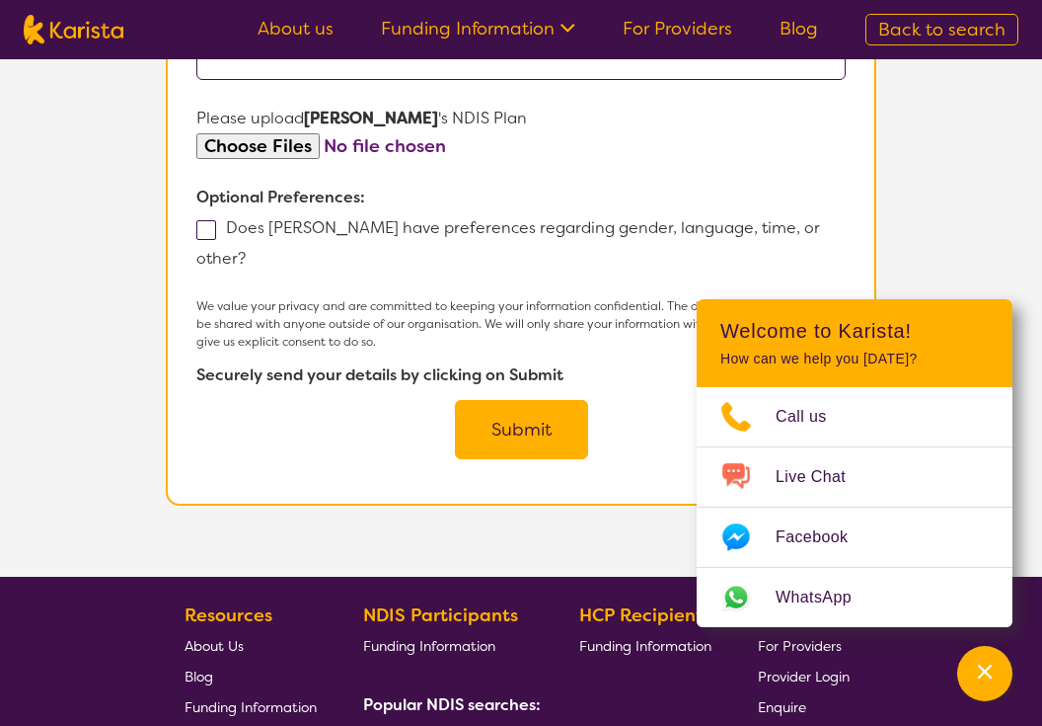
click at [209, 231] on span at bounding box center [206, 230] width 20 height 20
click at [246, 251] on input "Does [PERSON_NAME] have preferences regarding gender, language, time, or other?" at bounding box center [252, 257] width 13 height 13
checkbox input "true"
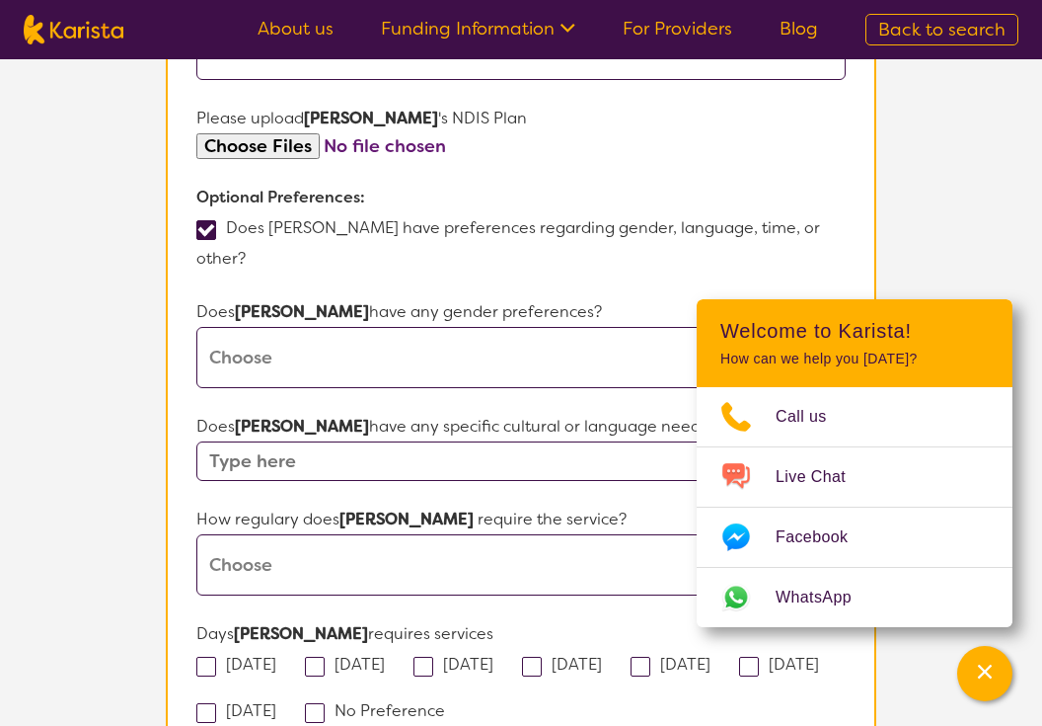
click at [283, 327] on select "[DEMOGRAPHIC_DATA] [DEMOGRAPHIC_DATA] Other No Preference" at bounding box center [521, 357] width 650 height 61
select select "[DEMOGRAPHIC_DATA]"
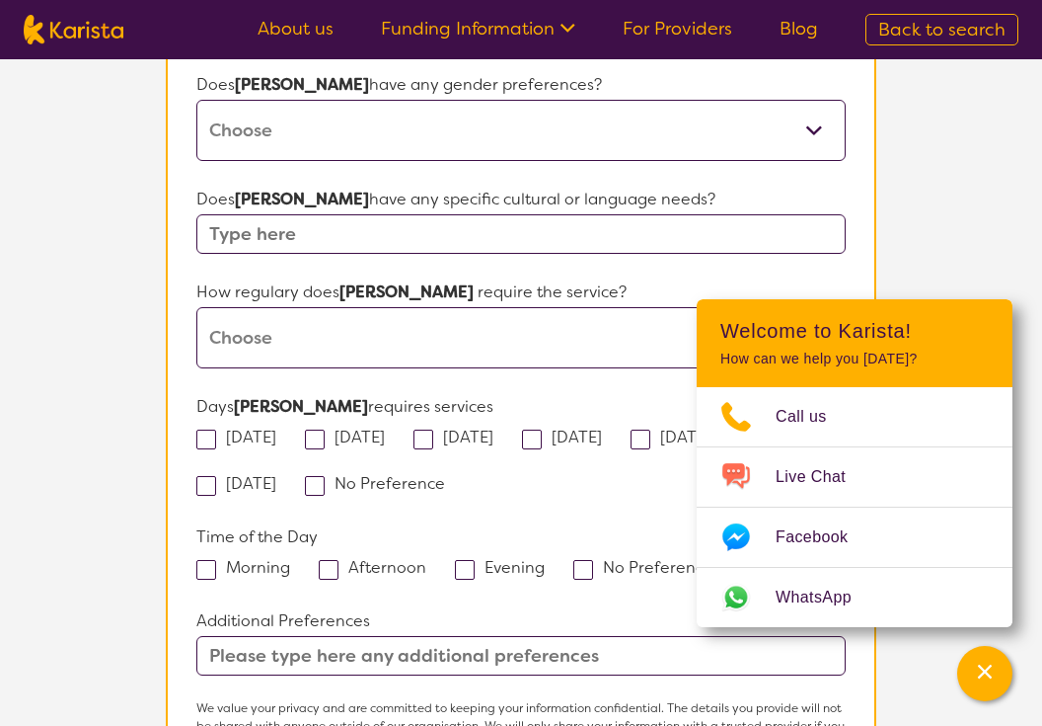
scroll to position [1453, 0]
click at [314, 213] on input "text" at bounding box center [521, 232] width 650 height 39
type input "No"
click at [292, 306] on select "Daily Twice a week Weekly Every fortnight Monthly Other" at bounding box center [521, 336] width 650 height 61
select select "Every fortnight"
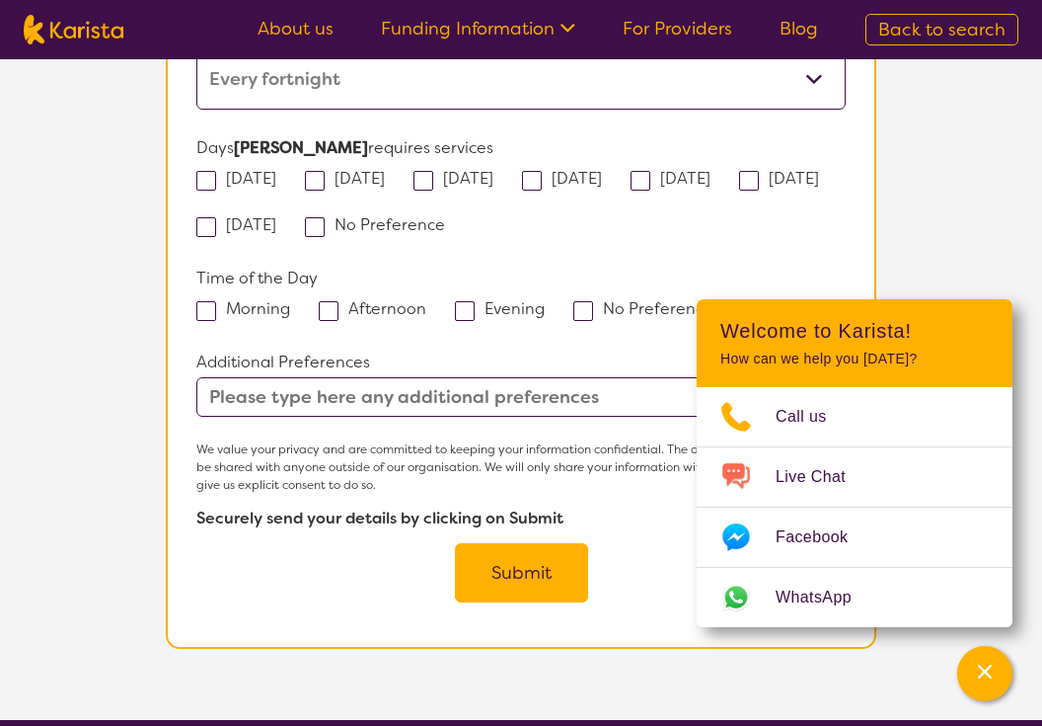
scroll to position [1728, 0]
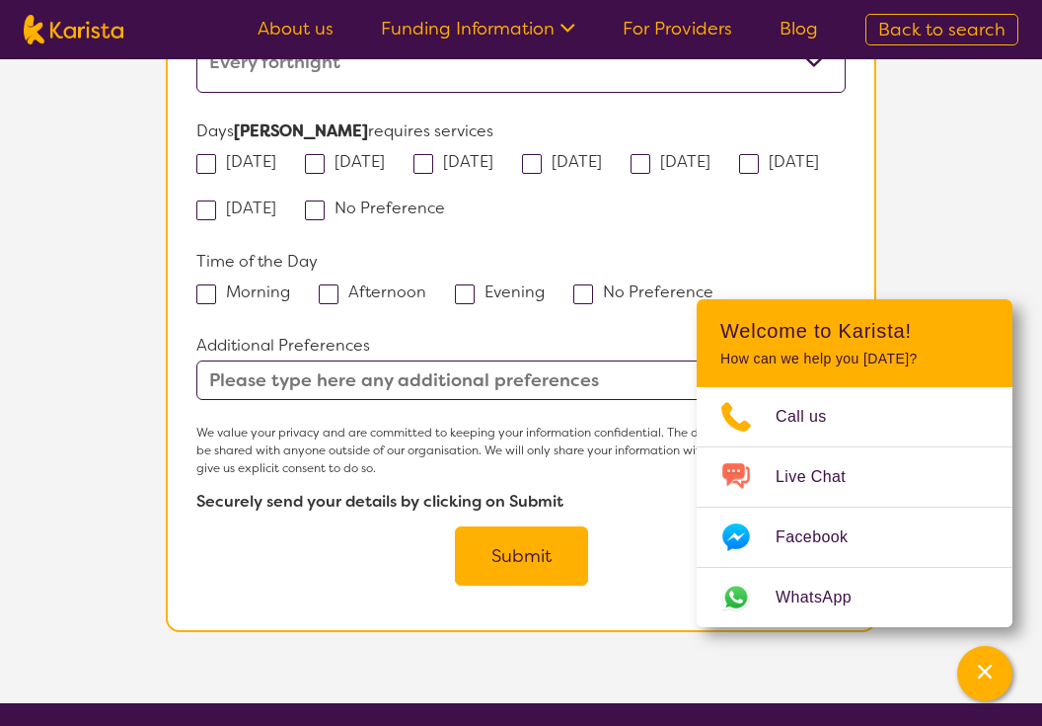
click at [325, 200] on span at bounding box center [315, 210] width 20 height 20
click at [451, 200] on input "No Preference" at bounding box center [451, 206] width 13 height 13
checkbox input "true"
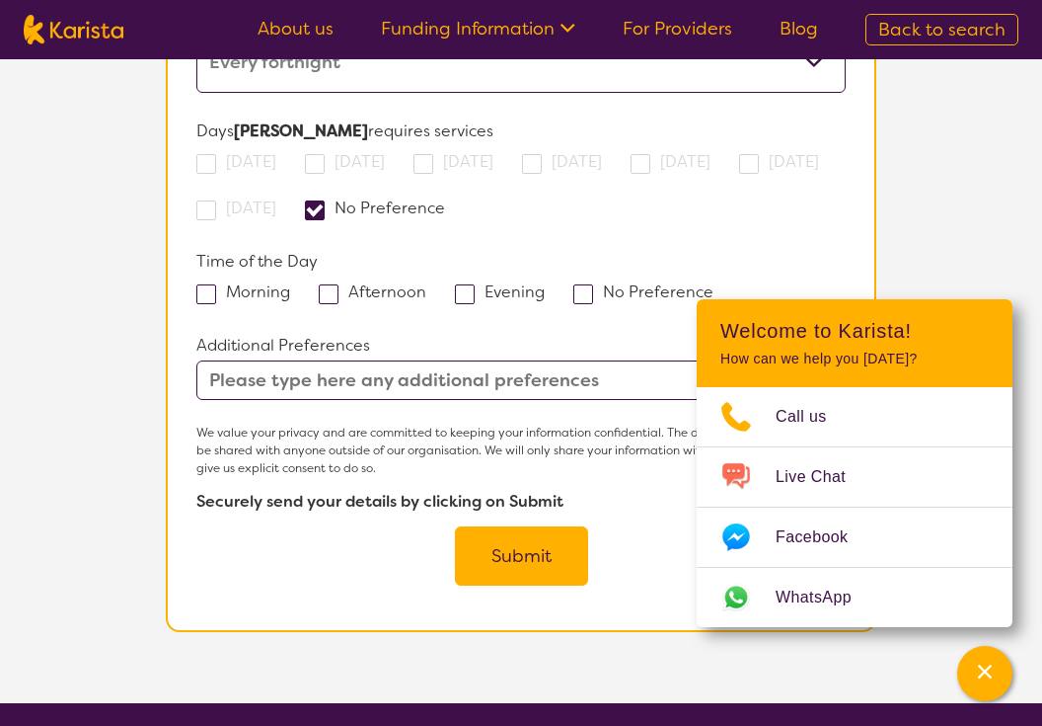
click at [580, 284] on span at bounding box center [584, 294] width 20 height 20
click at [714, 284] on input "No Preference" at bounding box center [720, 290] width 13 height 13
checkbox input "true"
click at [410, 361] on input "text" at bounding box center [521, 379] width 650 height 39
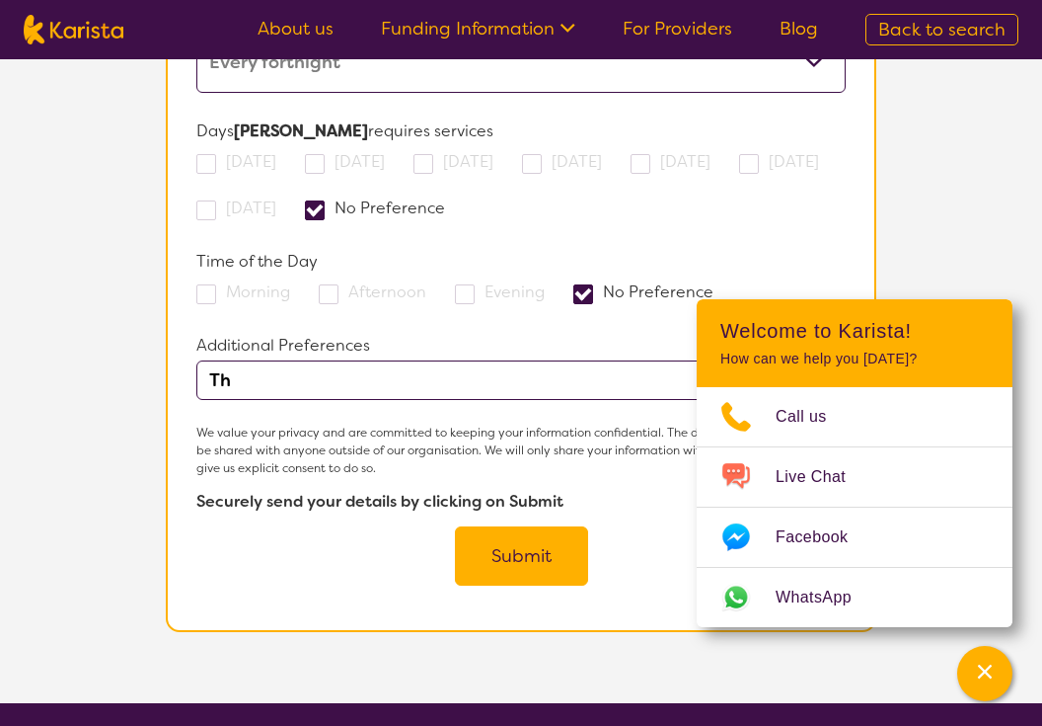
type input "T"
click at [209, 360] on input "[PERSON_NAME]" at bounding box center [521, 379] width 650 height 39
click at [515, 360] on input "The NDIS have requested [PERSON_NAME]" at bounding box center [521, 379] width 650 height 39
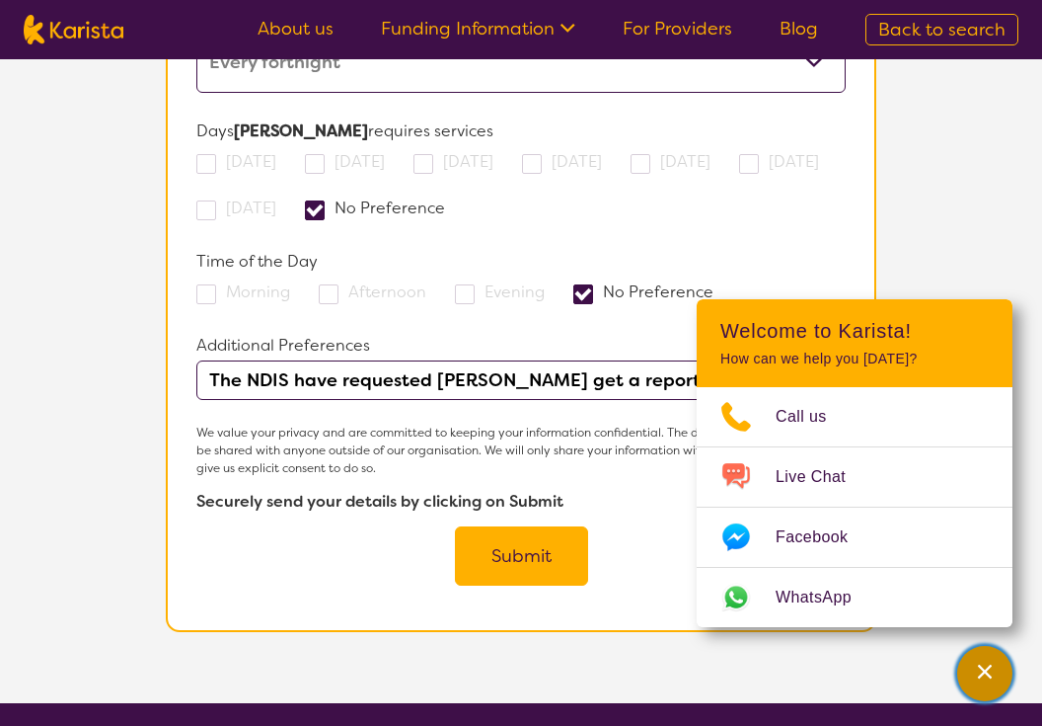
click at [990, 682] on div "Channel Menu" at bounding box center [984, 673] width 39 height 43
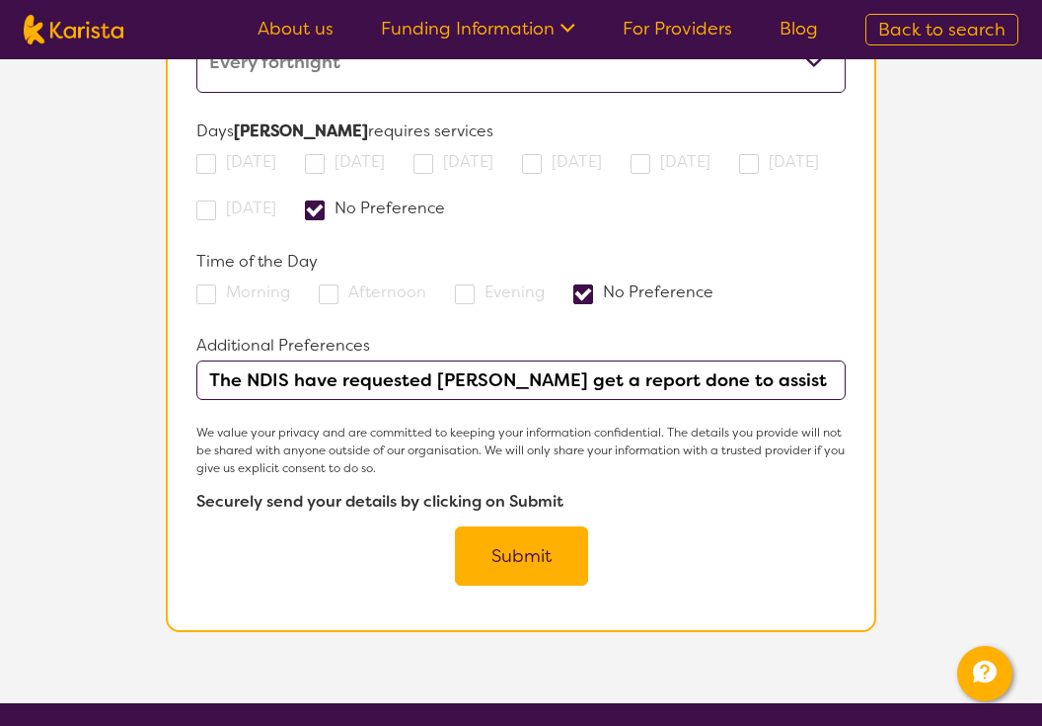
click at [779, 360] on input "The NDIS have requested [PERSON_NAME] get a report done to assist in" at bounding box center [521, 379] width 650 height 39
type input "The NDIS have requested [PERSON_NAME] get a report done to assist in a review"
click at [545, 526] on button "Submit" at bounding box center [521, 555] width 133 height 59
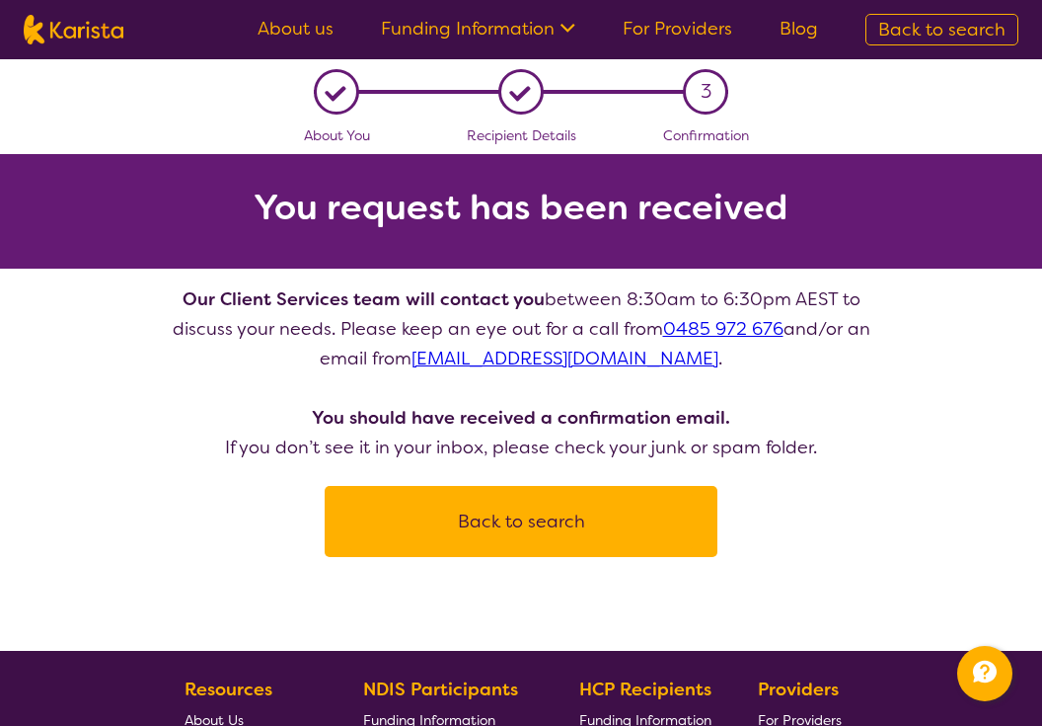
click at [96, 26] on img at bounding box center [74, 30] width 100 height 30
select select "Speech therapy"
select select "AD"
select select "NDIS"
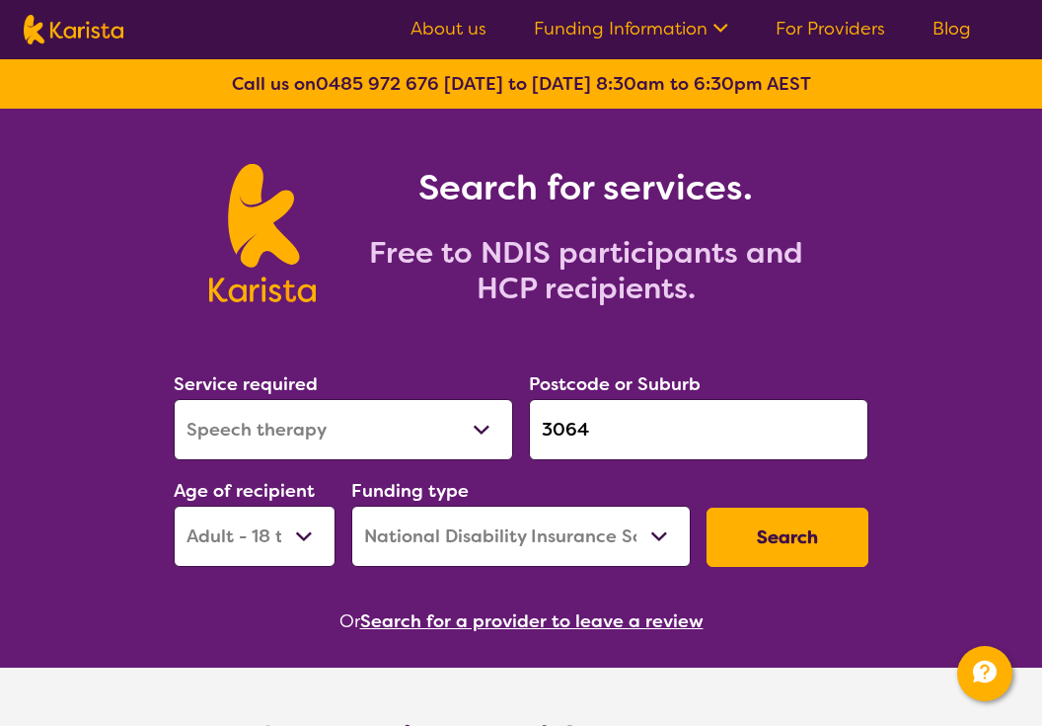
click at [604, 428] on input "3064" at bounding box center [699, 429] width 340 height 61
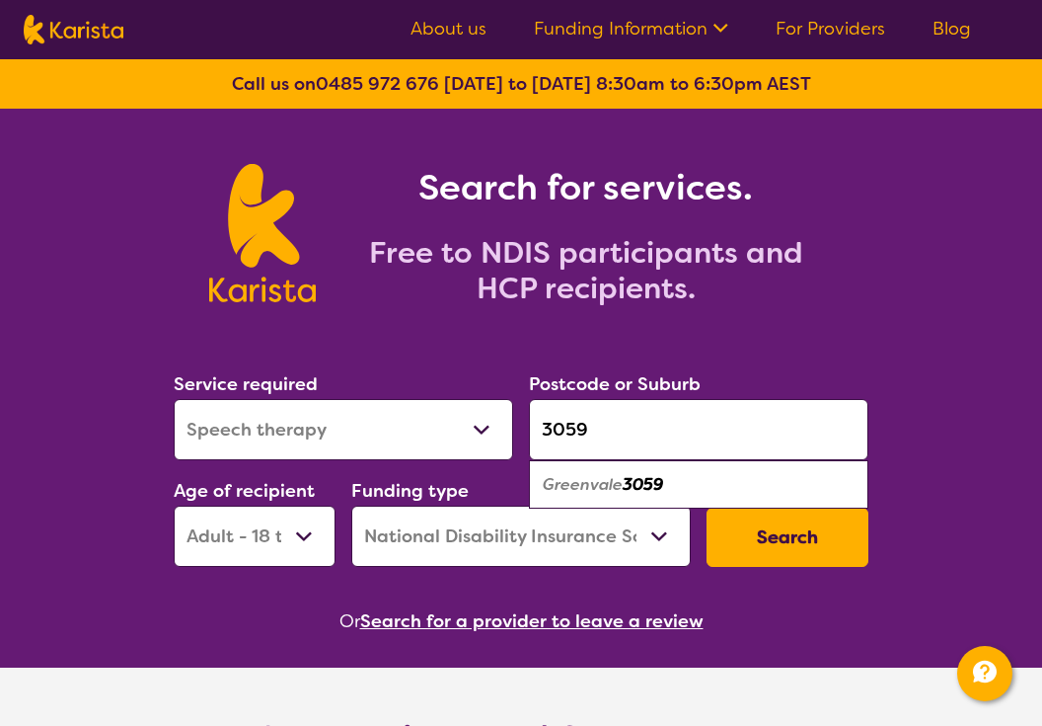
type input "3059"
click at [603, 483] on em "Greenvale" at bounding box center [583, 484] width 80 height 21
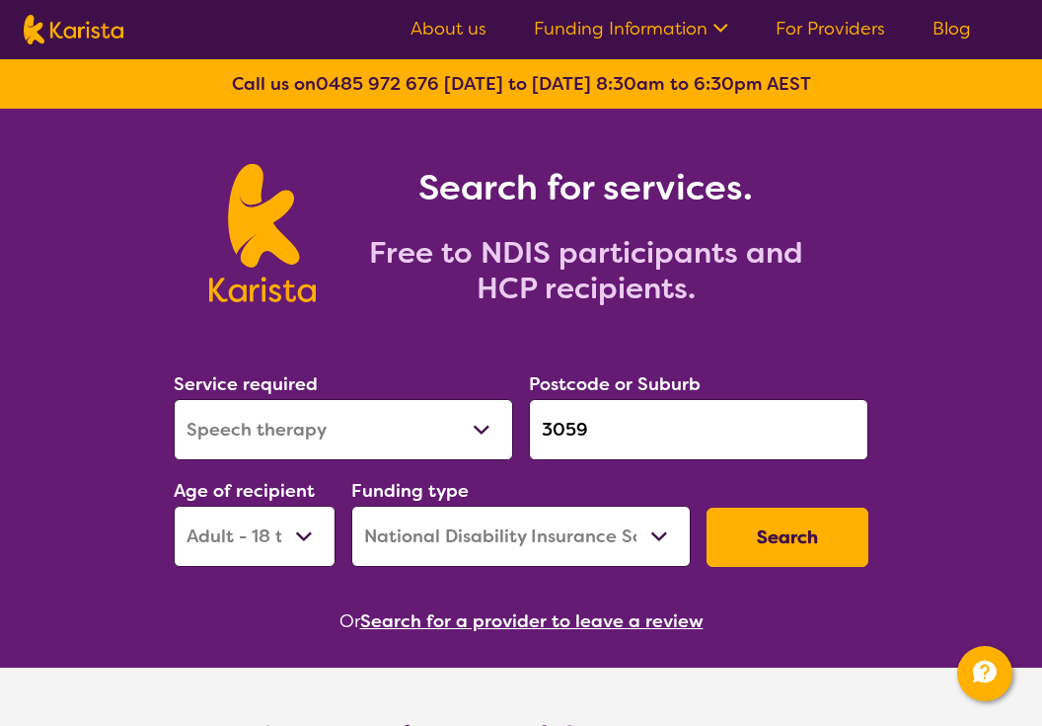
click at [297, 536] on select "Early Childhood - 0 to 9 Child - 10 to 11 Adolescent - 12 to 17 Adult - 18 to 6…" at bounding box center [255, 535] width 162 height 61
select select "CH"
click at [815, 547] on button "Search" at bounding box center [788, 536] width 162 height 59
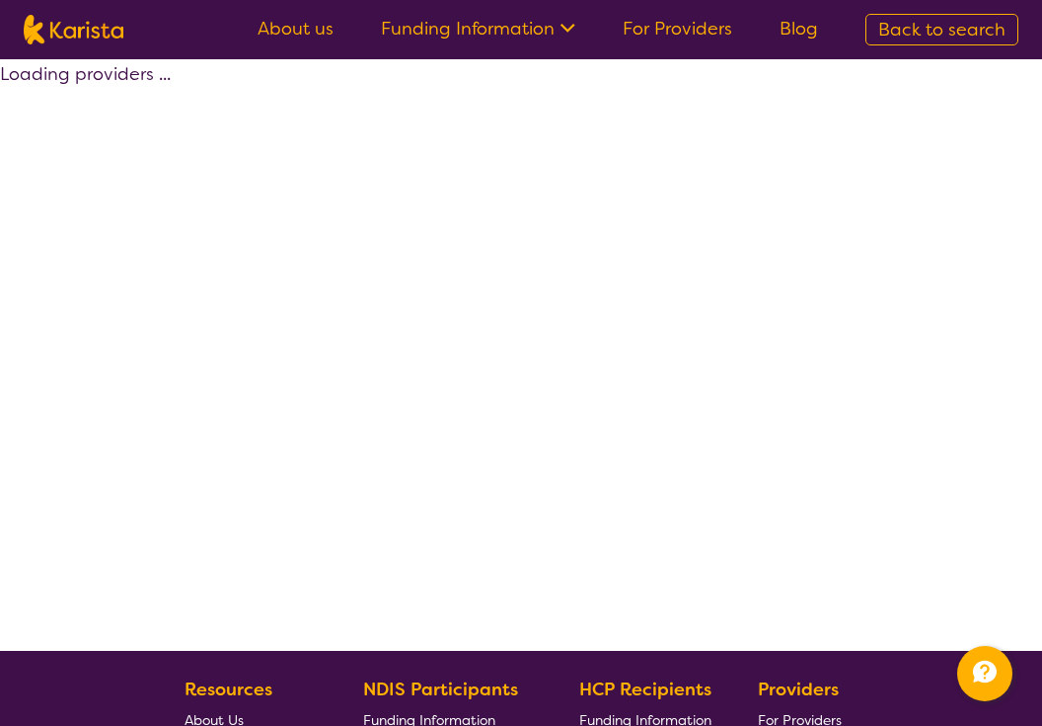
select select "by_score"
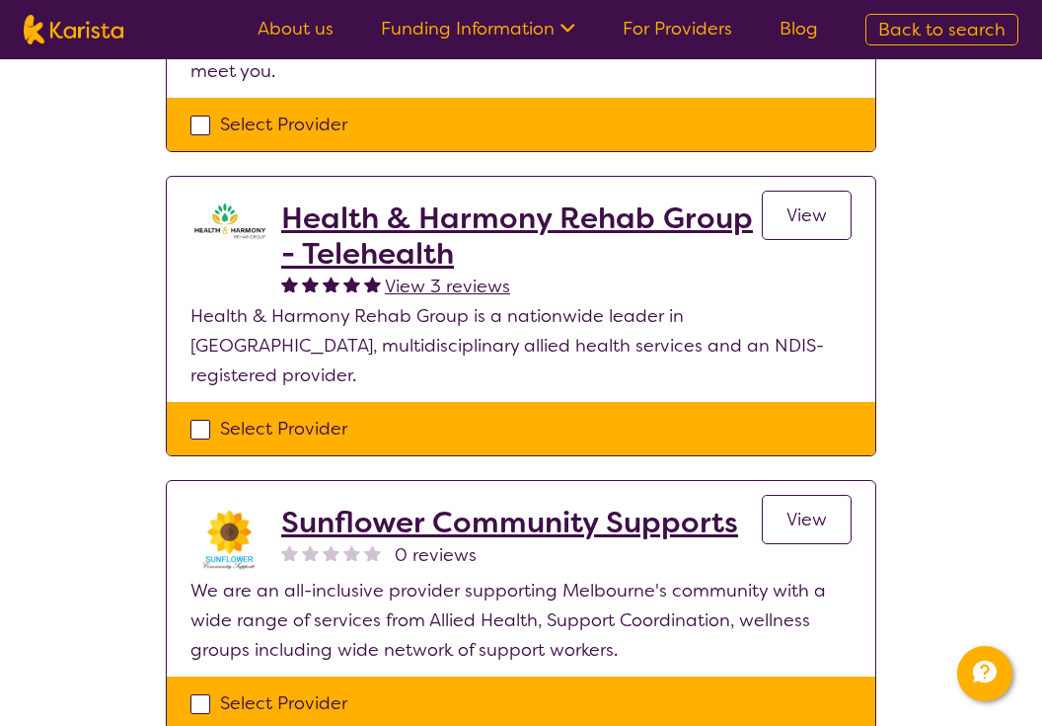
scroll to position [360, 0]
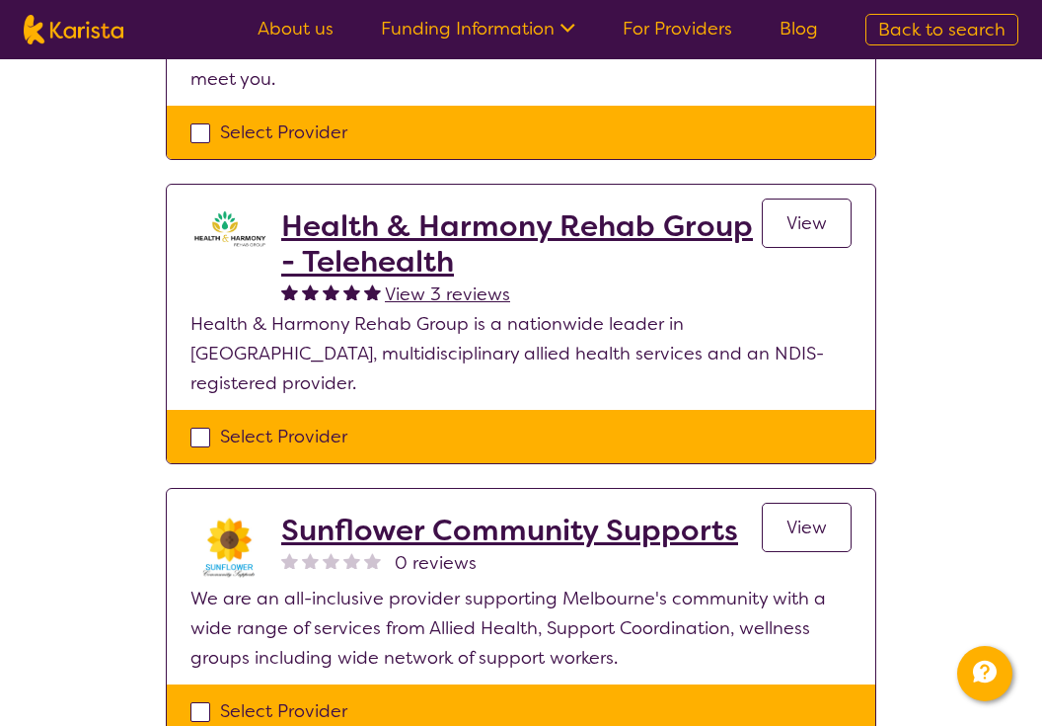
click at [573, 233] on h2 "Health & Harmony Rehab Group - Telehealth" at bounding box center [521, 243] width 481 height 71
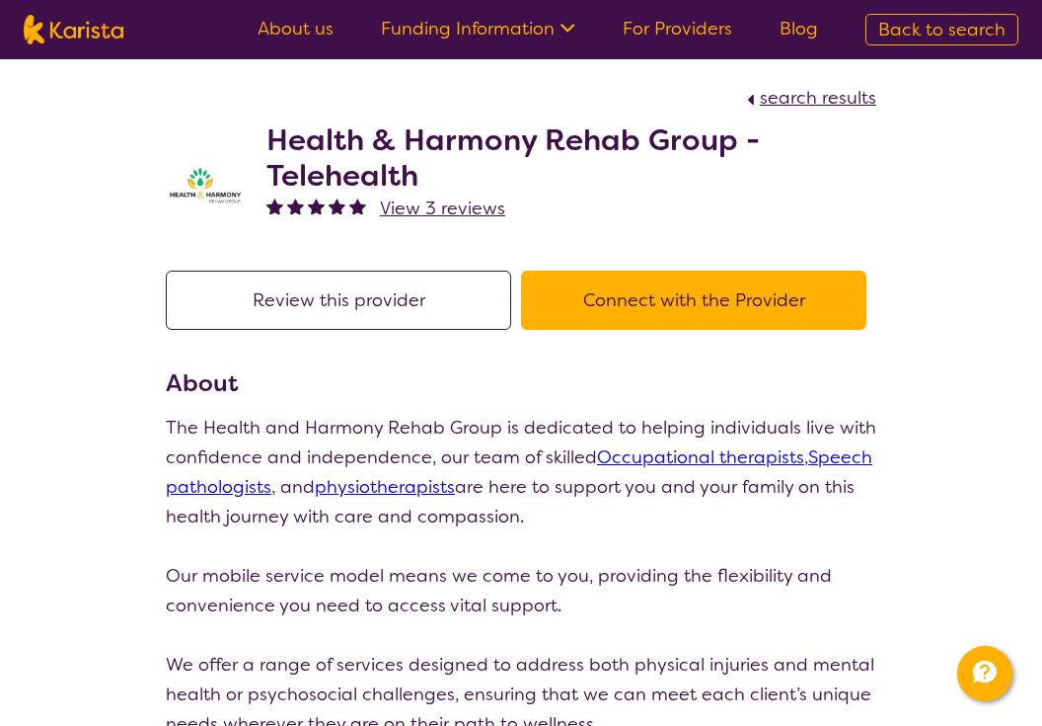
scroll to position [360, 0]
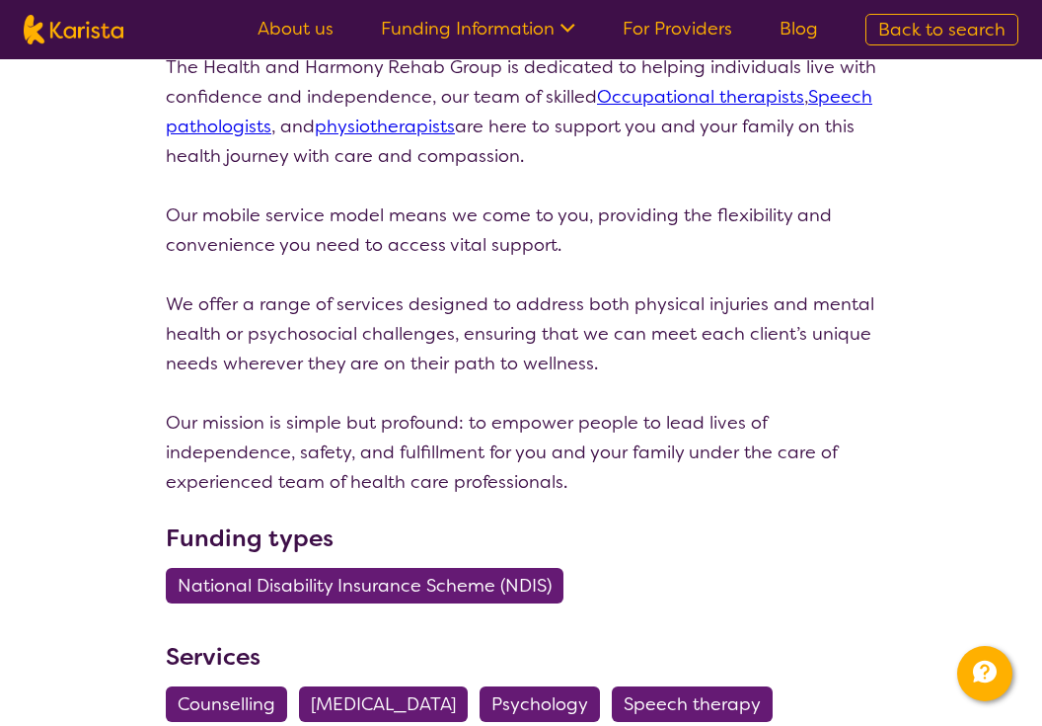
select select "by_score"
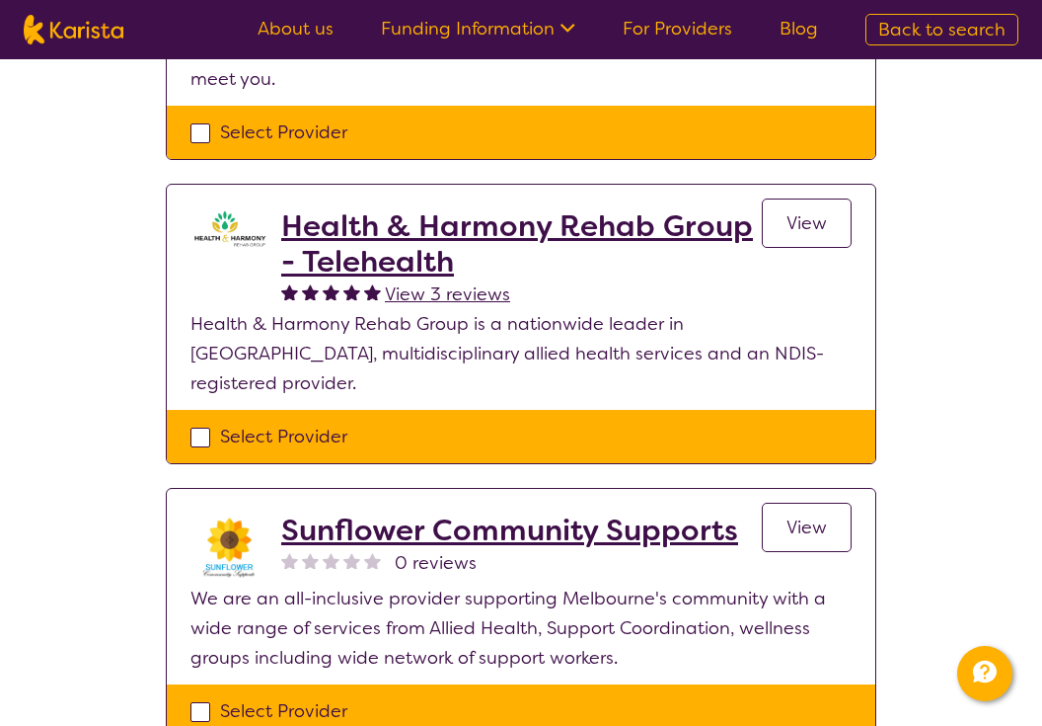
click at [402, 513] on h2 "Sunflower Community Supports" at bounding box center [509, 530] width 457 height 36
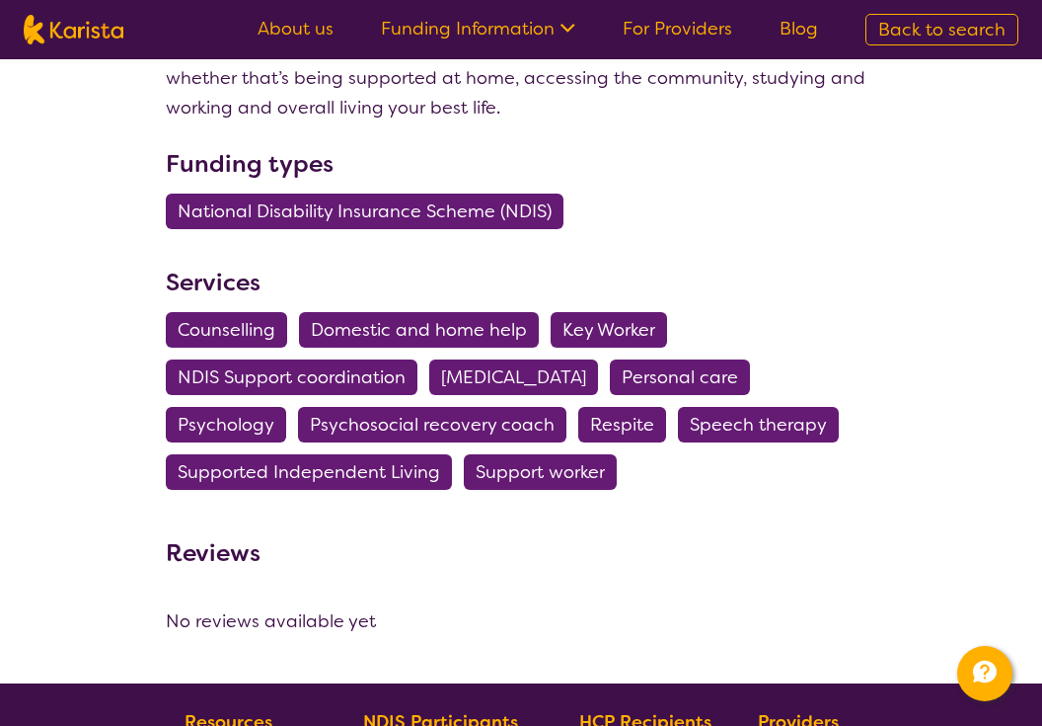
scroll to position [435, 0]
